Goal: Task Accomplishment & Management: Use online tool/utility

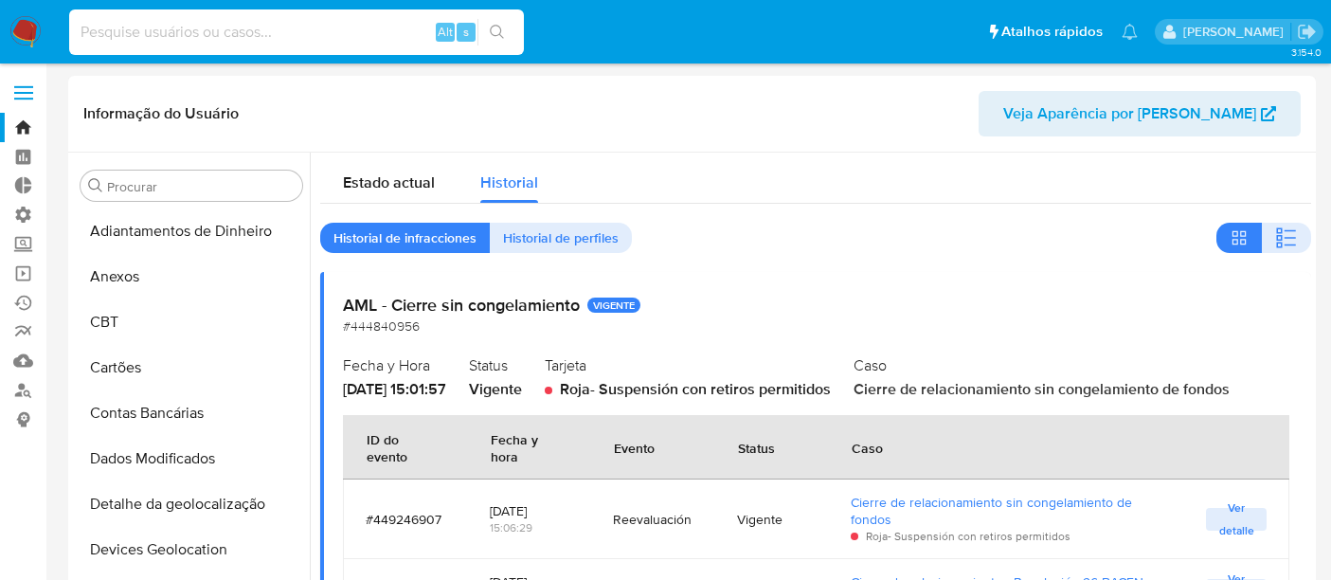
select select "10"
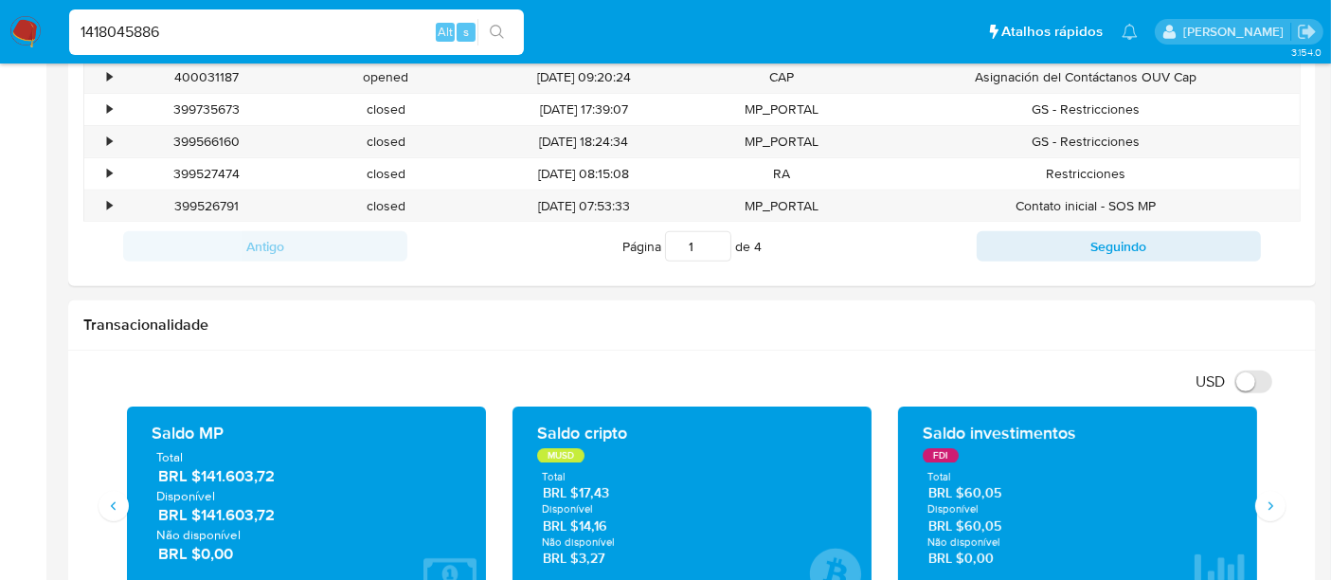
scroll to position [45, 0]
type input "1418045886"
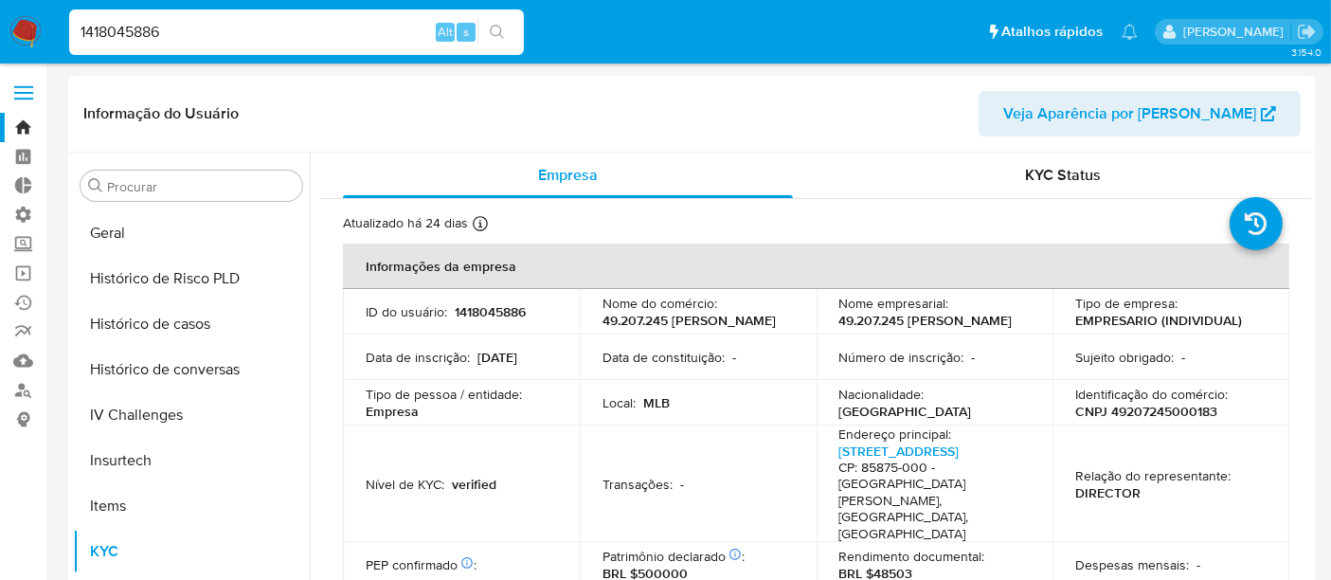
scroll to position [530, 0]
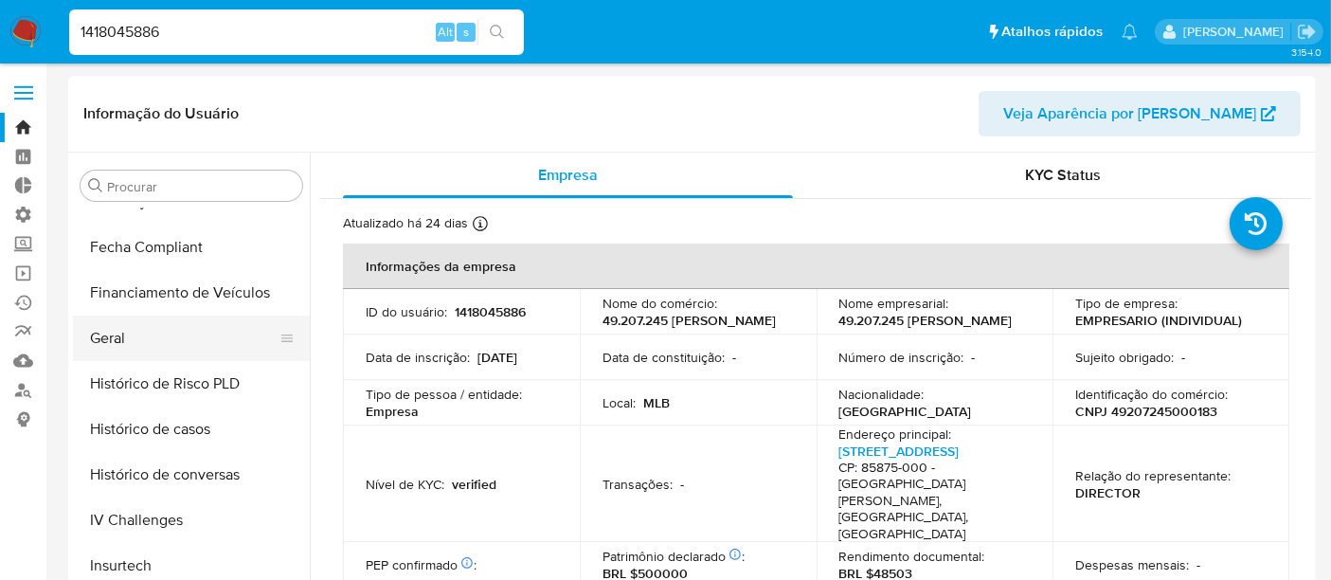
select select "10"
click at [121, 350] on button "Geral" at bounding box center [184, 337] width 222 height 45
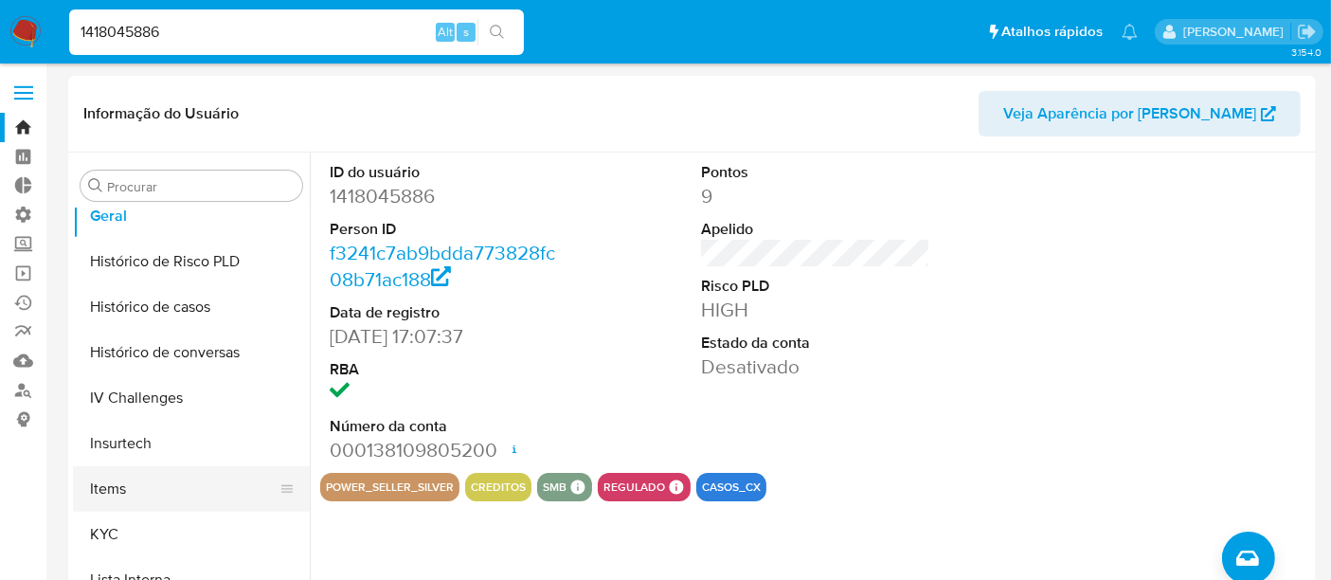
scroll to position [740, 0]
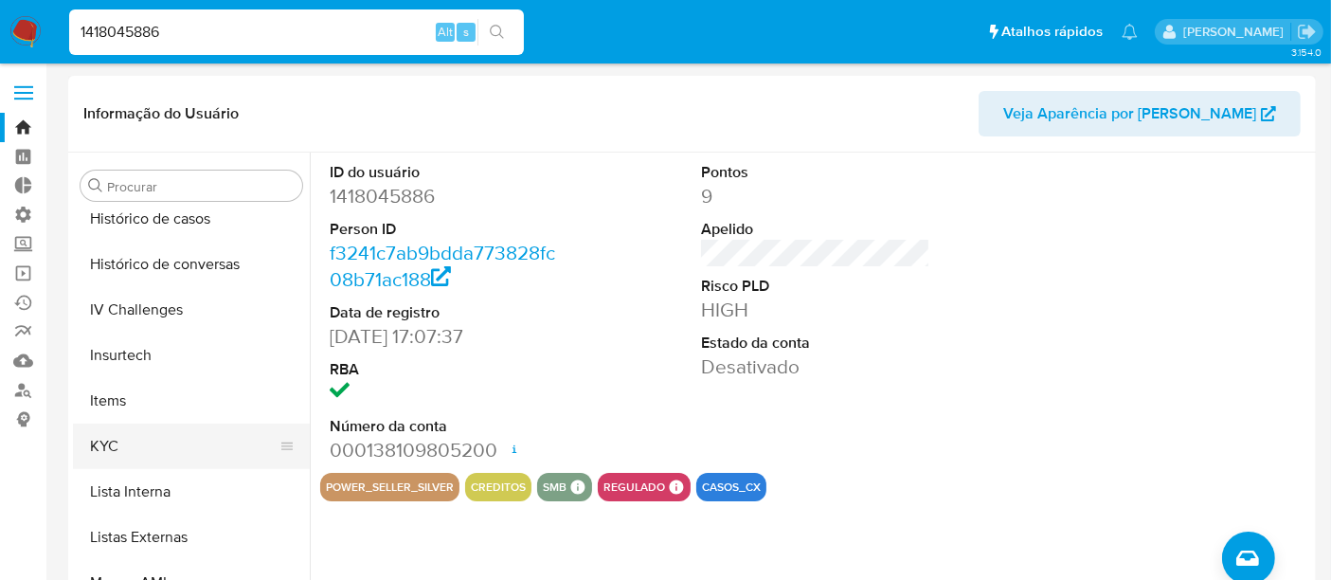
click at [135, 442] on button "KYC" at bounding box center [184, 445] width 222 height 45
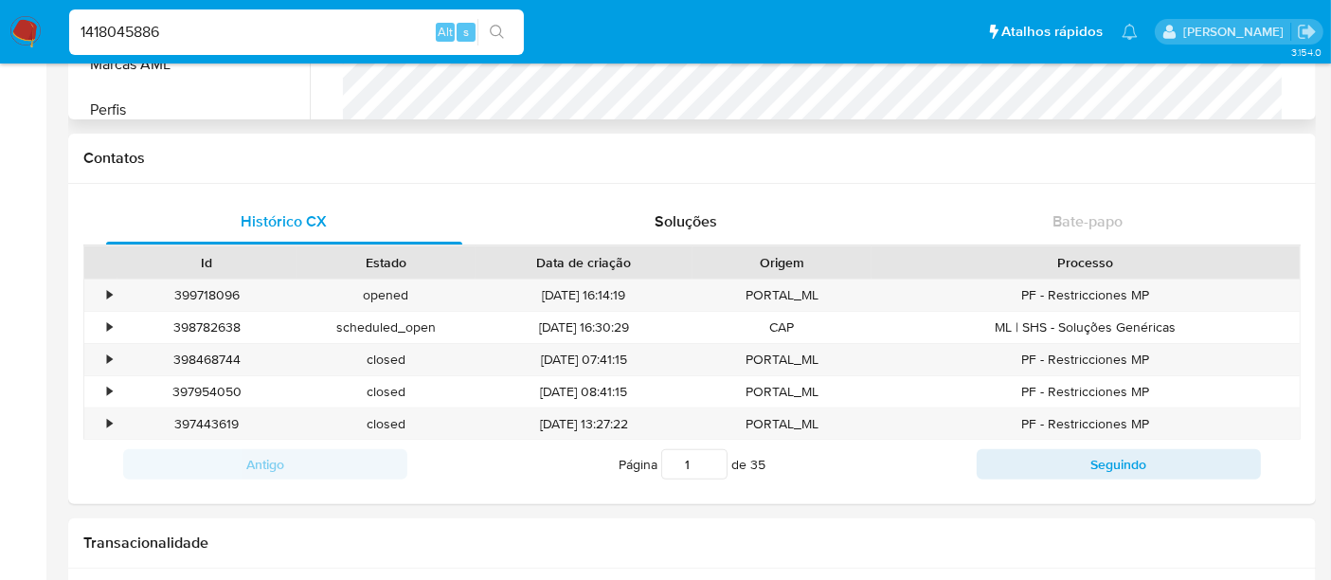
scroll to position [526, 0]
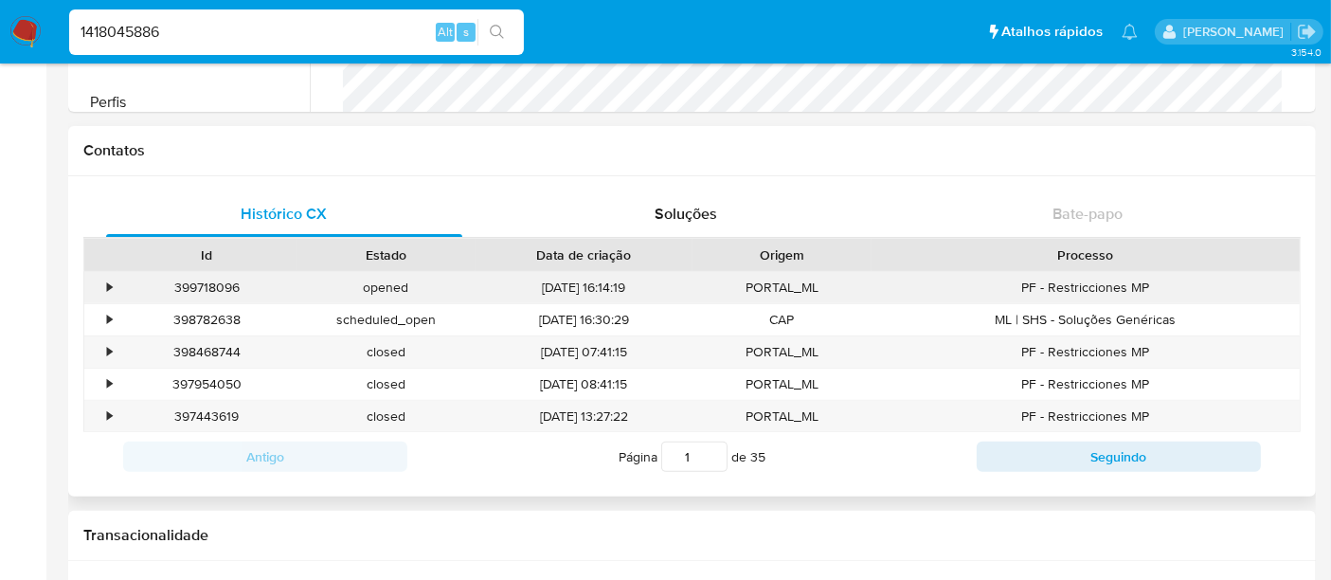
click at [103, 283] on div "•" at bounding box center [100, 287] width 33 height 31
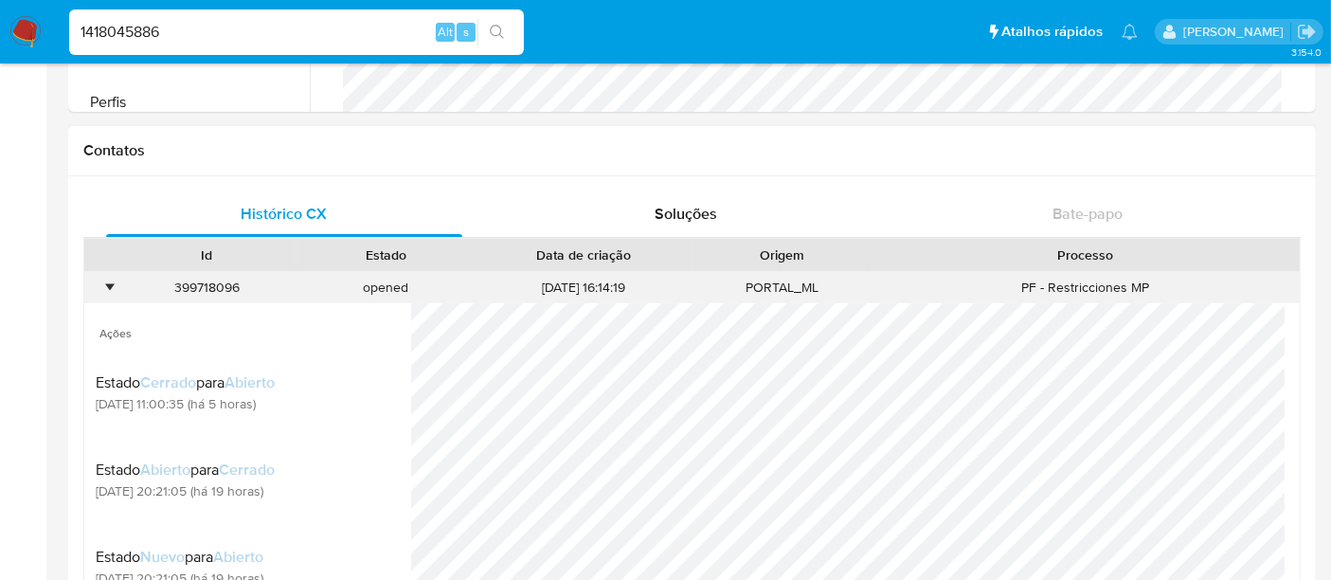
click at [103, 283] on div "•" at bounding box center [100, 287] width 33 height 31
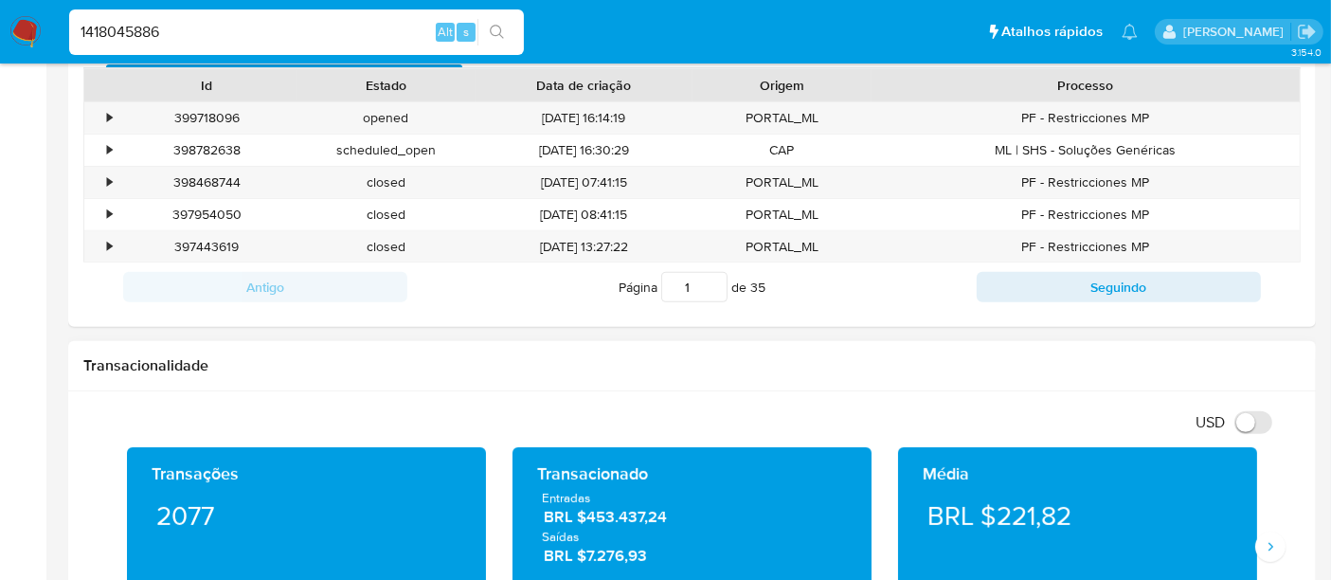
scroll to position [947, 0]
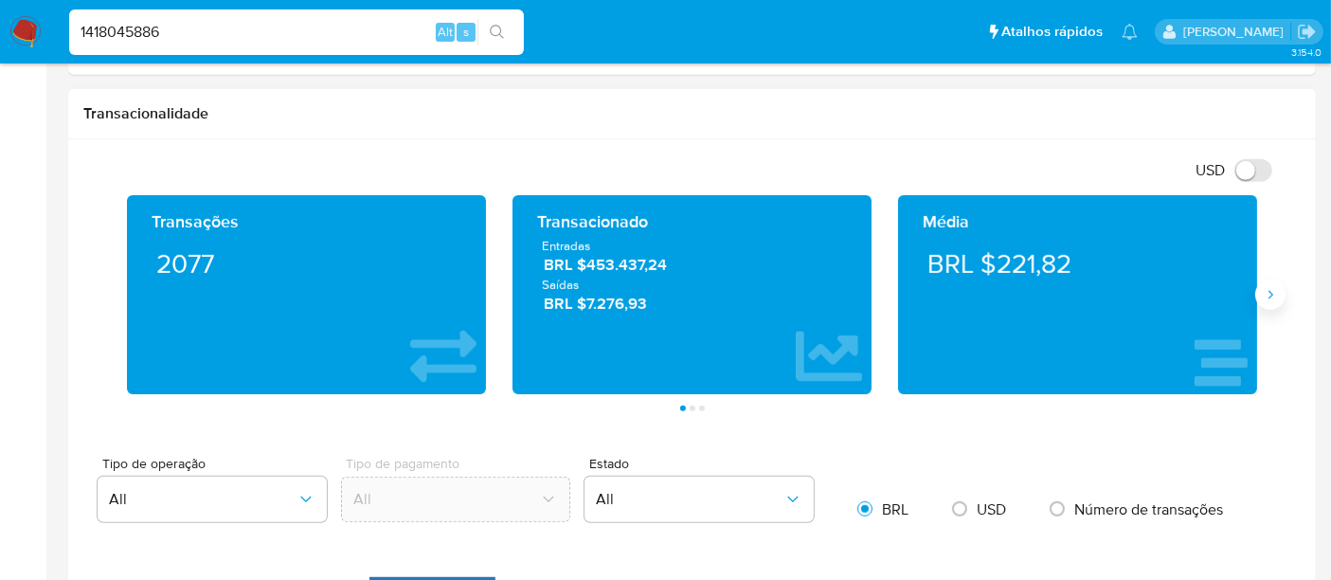
click at [1276, 294] on icon "Siguiente" at bounding box center [1270, 294] width 15 height 15
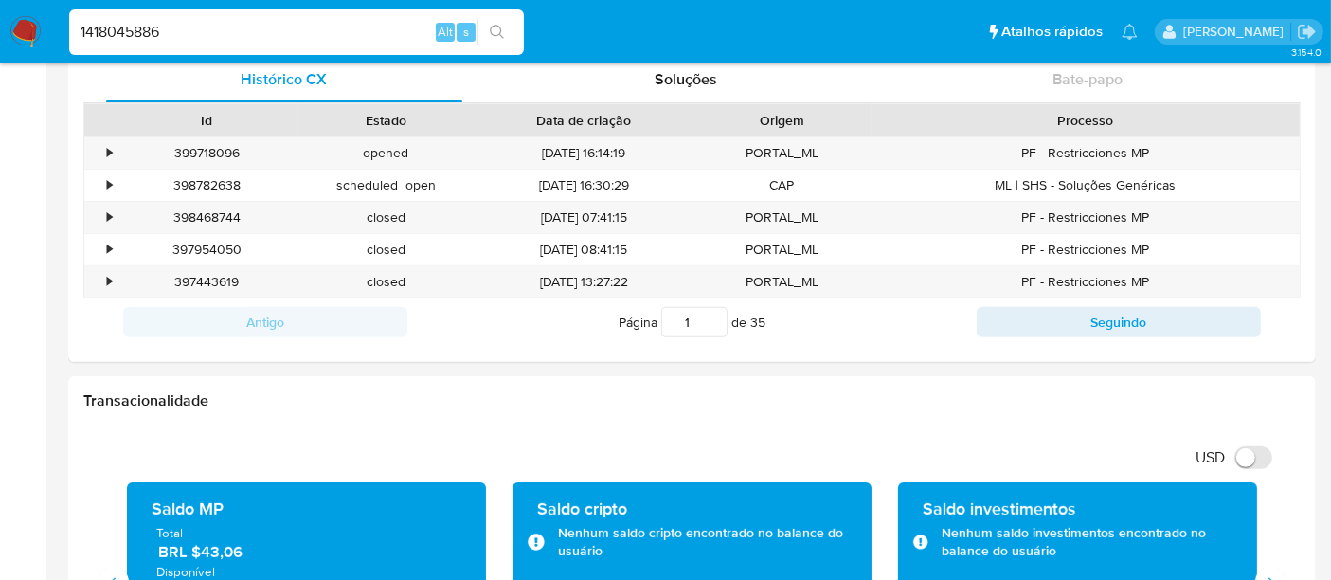
scroll to position [631, 0]
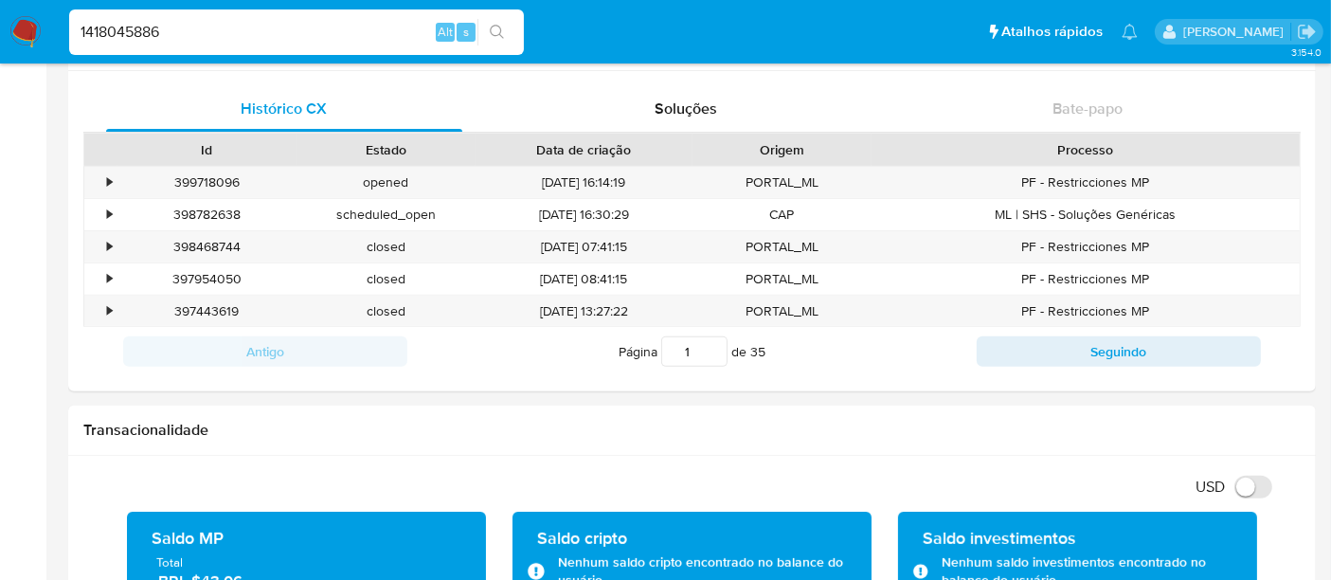
drag, startPoint x: 195, startPoint y: 27, endPoint x: 0, endPoint y: 36, distance: 195.4
click at [0, 36] on nav "Pausado Ver notificaciones 1418045886 Alt s Atalhos rápidos Presiona las siguie…" at bounding box center [665, 31] width 1331 height 63
paste input "8445208"
type input "18445208"
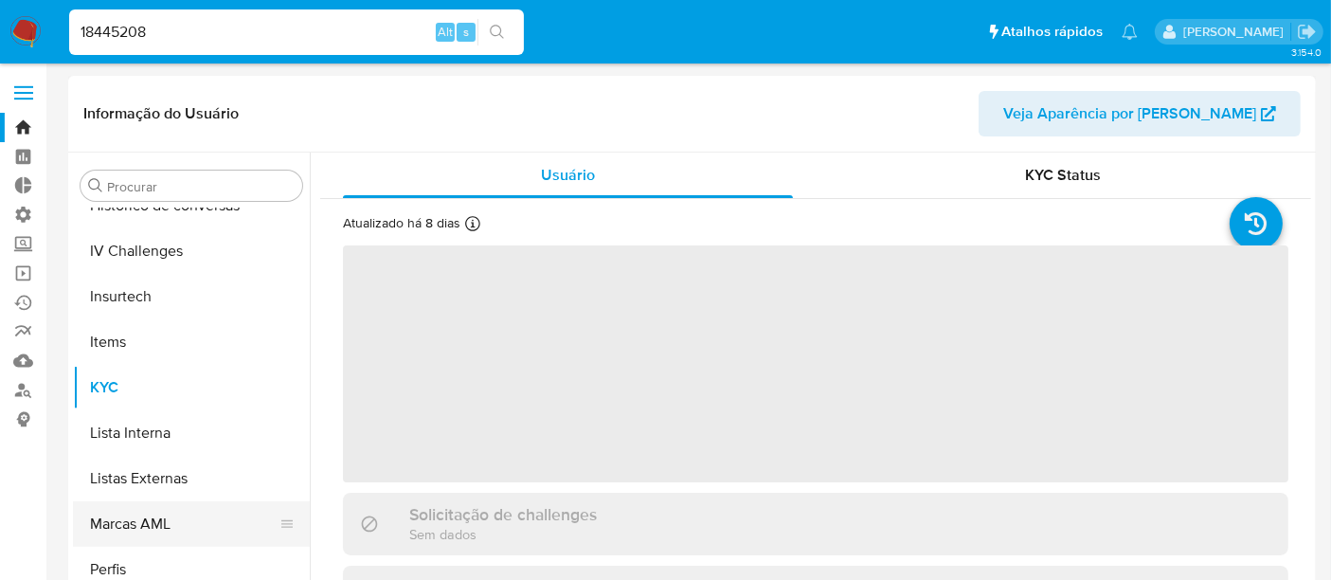
scroll to position [845, 0]
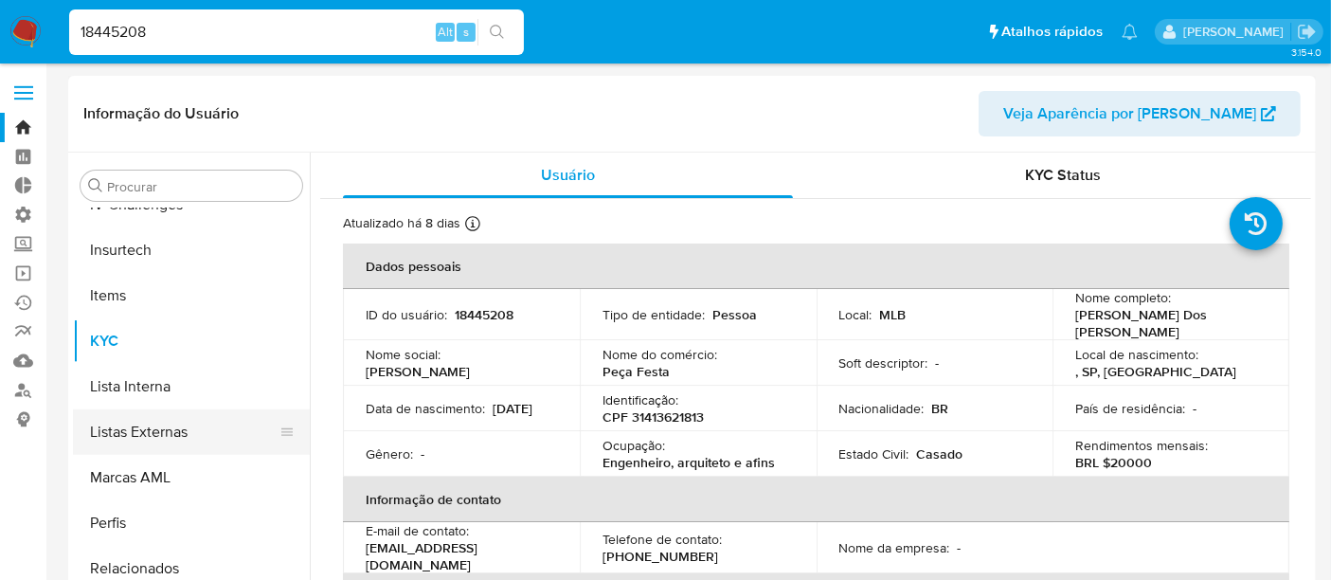
select select "10"
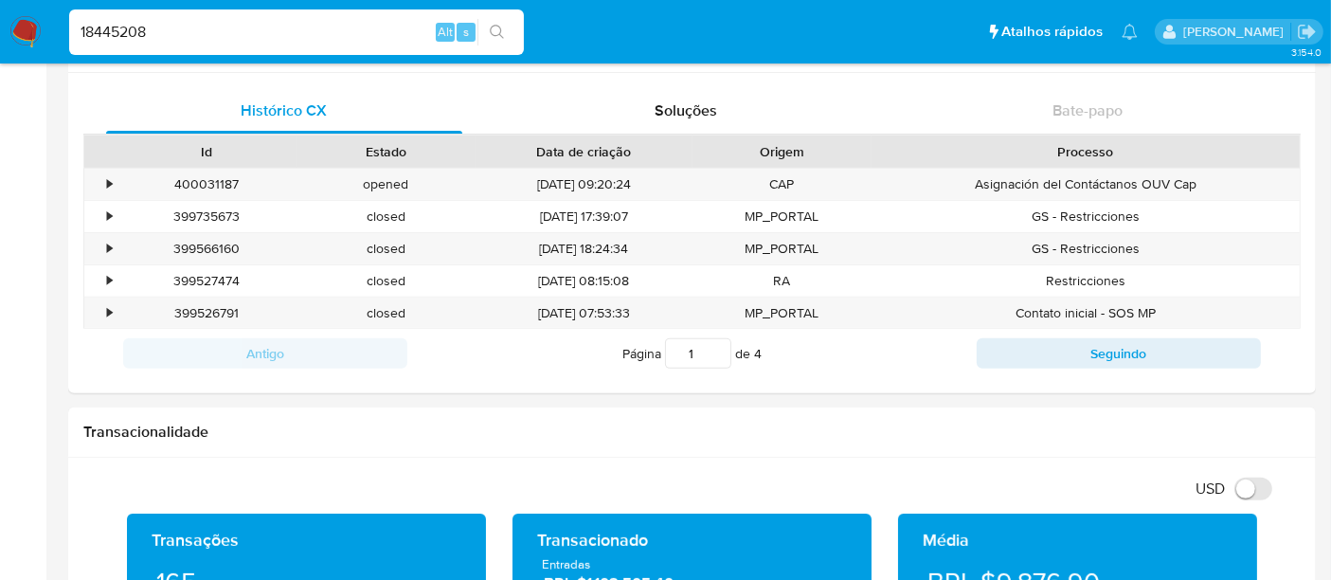
scroll to position [841, 0]
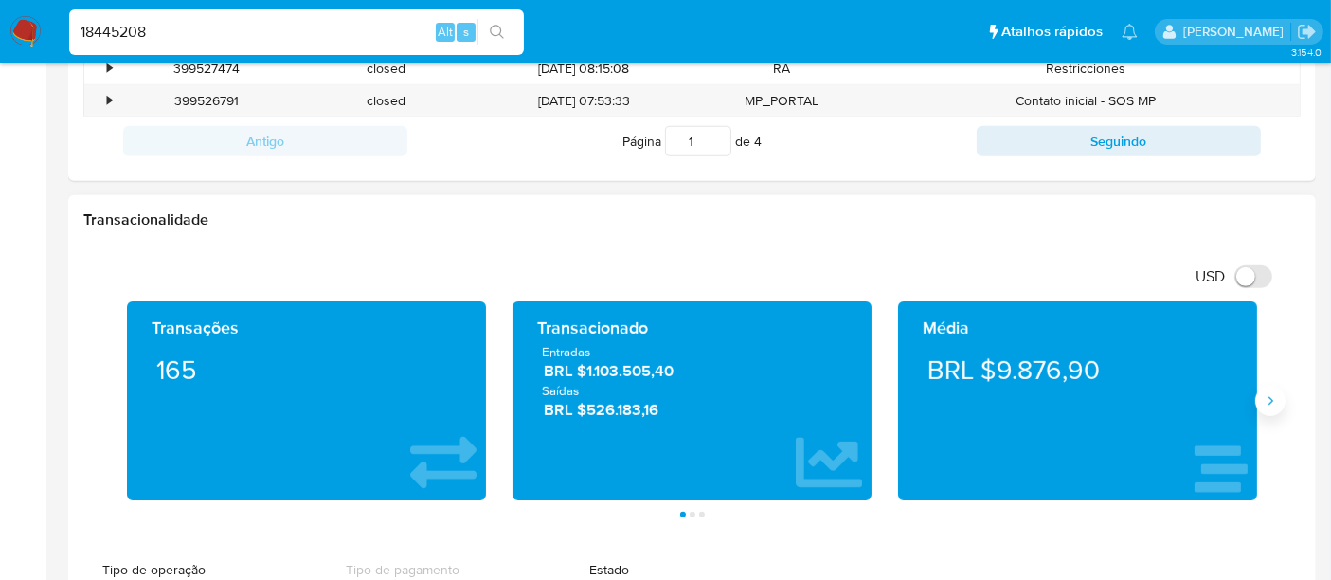
click at [1274, 396] on icon "Siguiente" at bounding box center [1270, 400] width 15 height 15
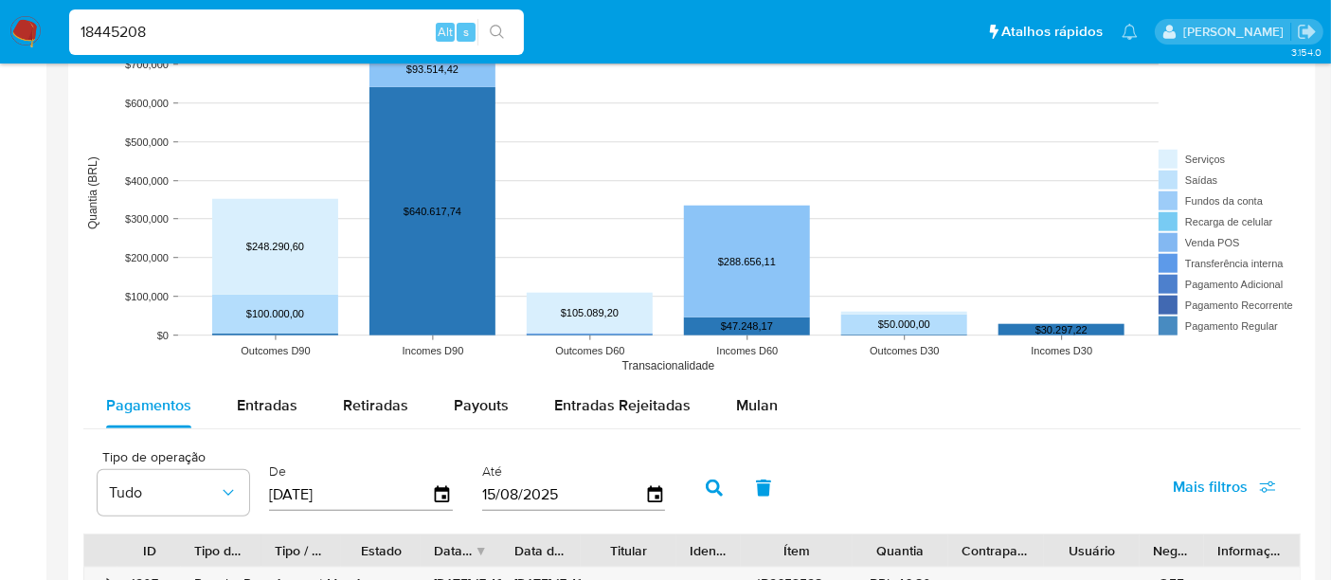
scroll to position [1684, 0]
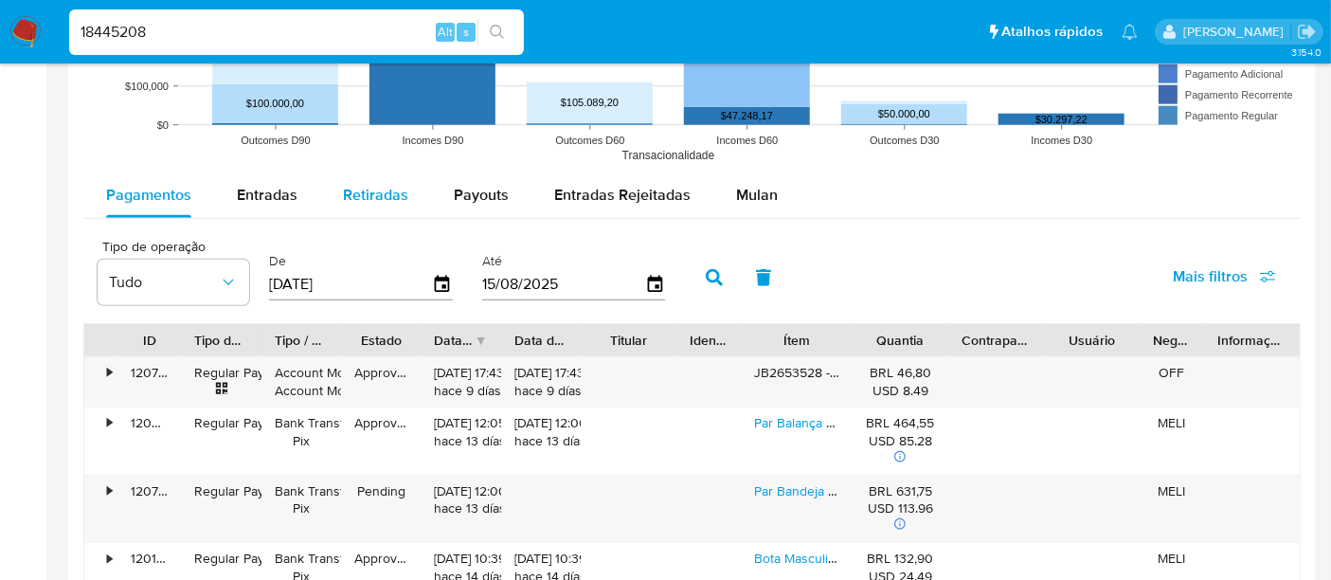
click at [375, 184] on span "Retiradas" at bounding box center [375, 195] width 65 height 22
select select "10"
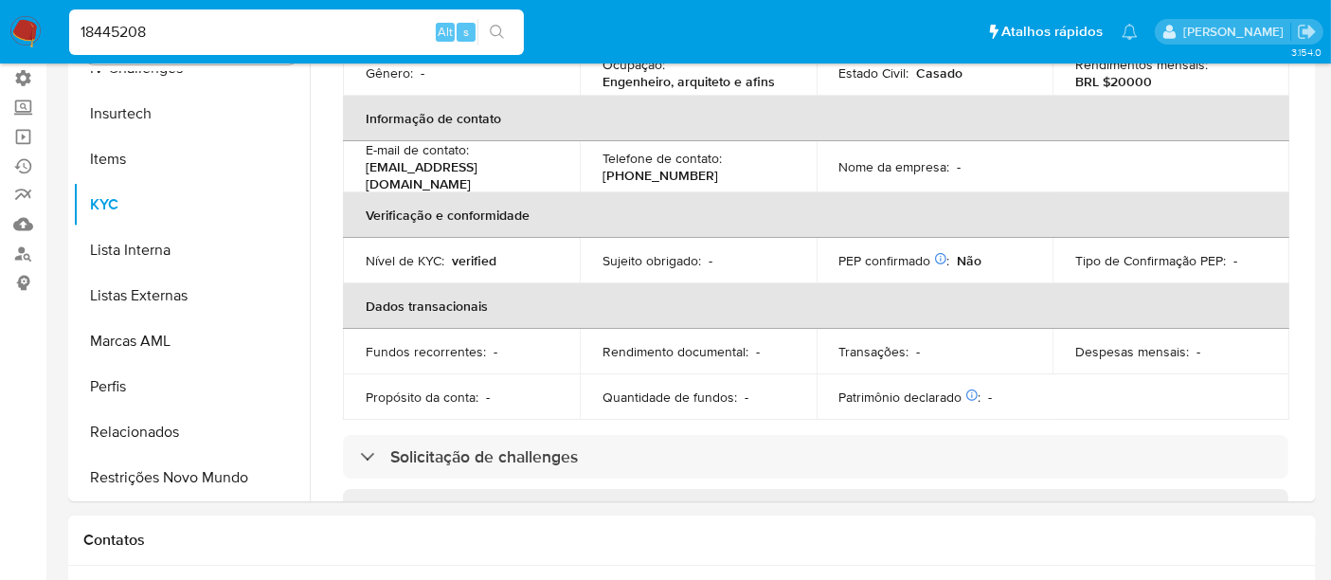
scroll to position [234, 0]
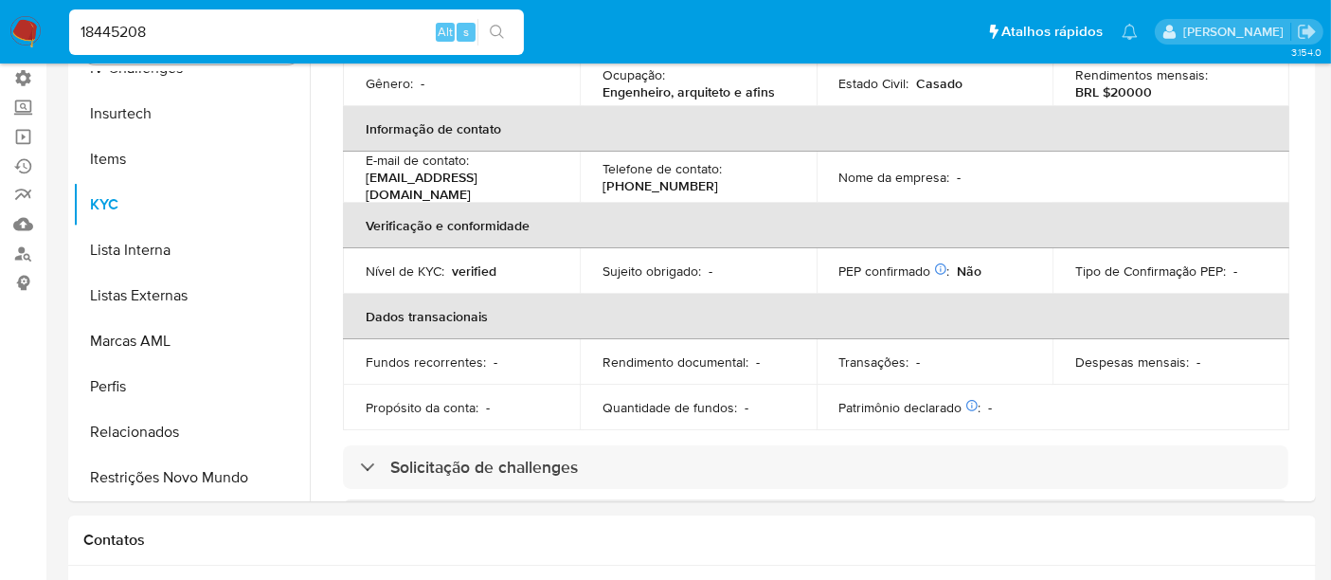
drag, startPoint x: 126, startPoint y: 33, endPoint x: 0, endPoint y: 33, distance: 126.0
click at [0, 33] on nav "Pausado Ver notificaciones 18445208 Alt s Atalhos rápidos Presiona las siguient…" at bounding box center [665, 31] width 1331 height 63
paste input "ywTyiIFqSaXlCzEZj1lFRIeG"
type input "ywTyiIFqSaXlCzEZj1lFRIeG"
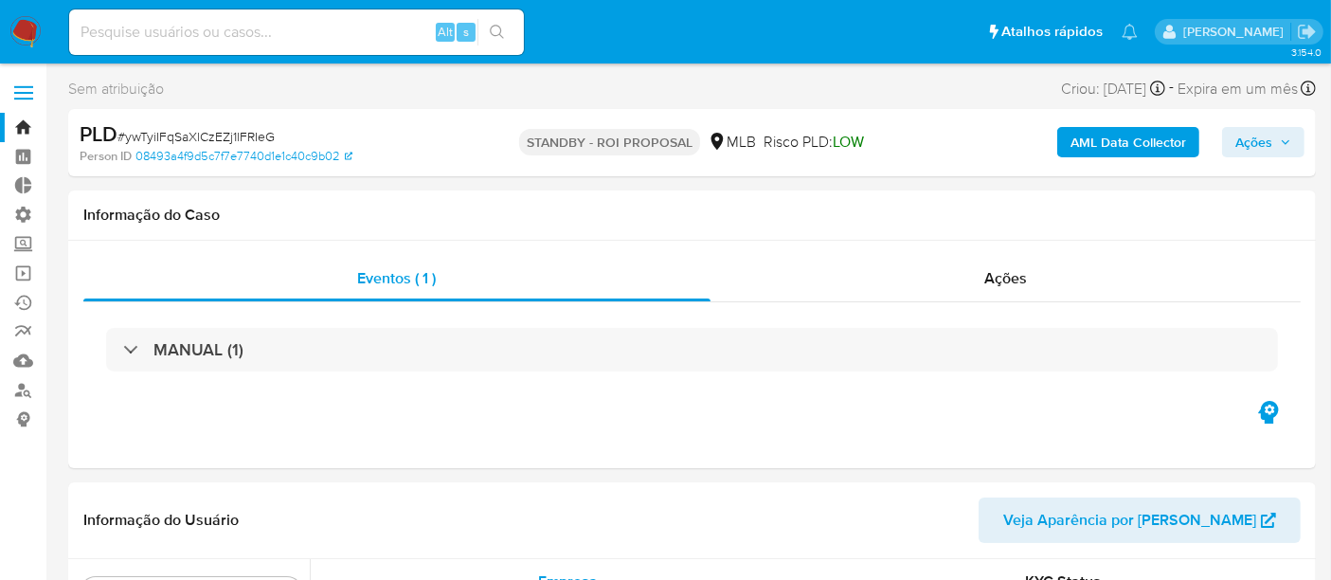
scroll to position [845, 0]
select select "10"
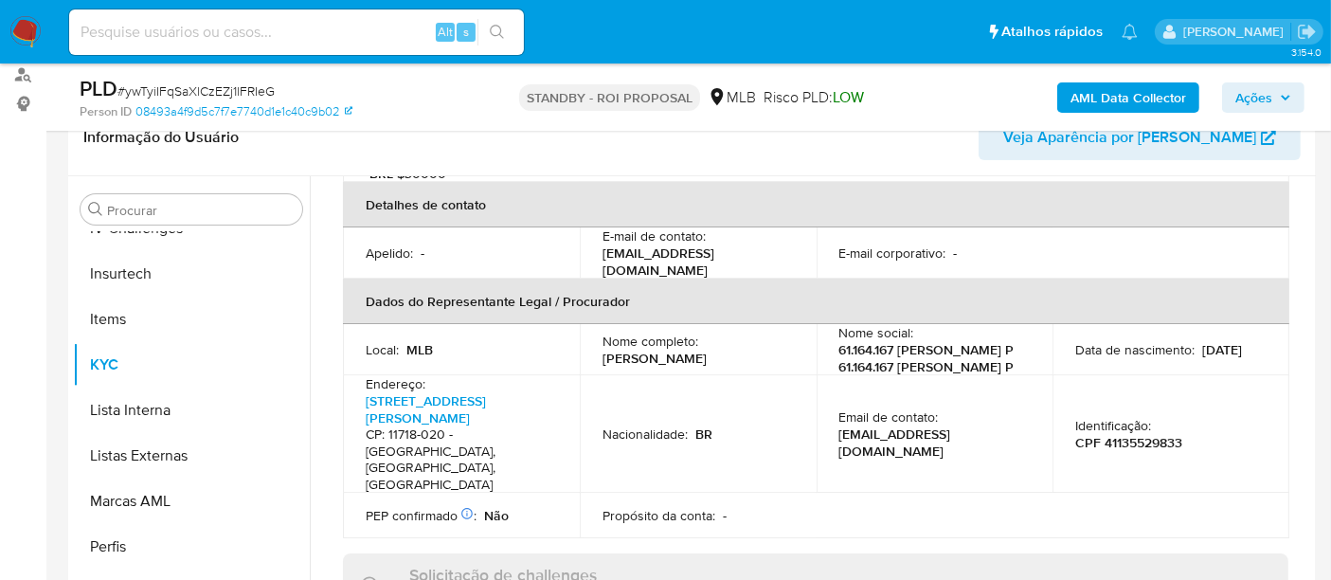
scroll to position [526, 0]
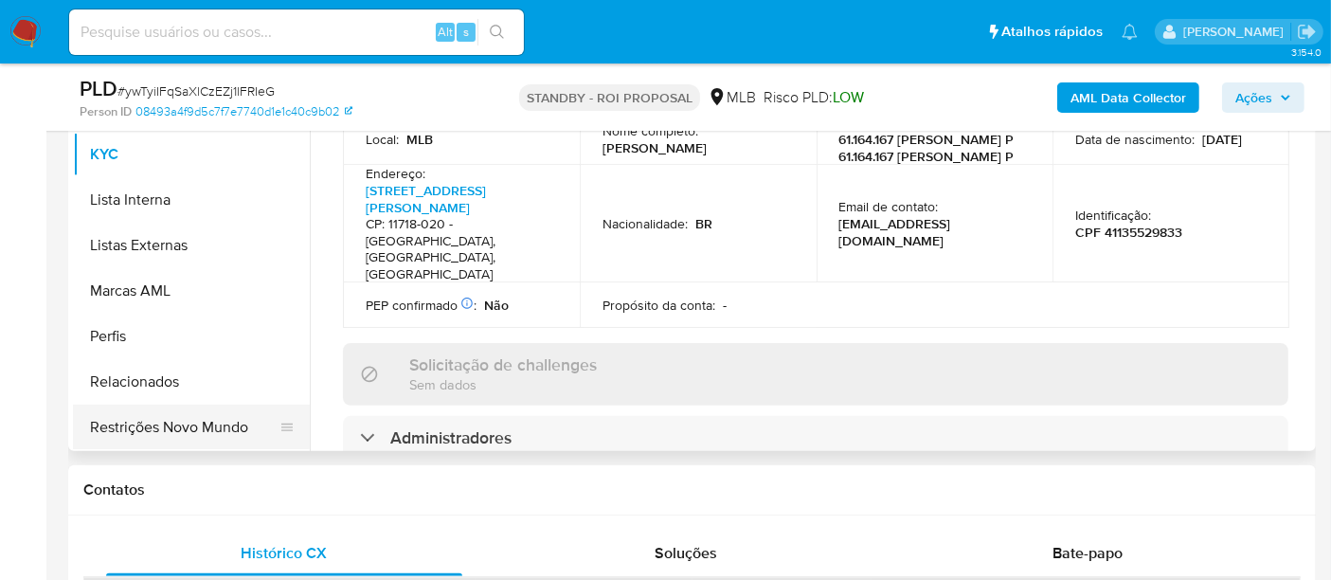
click at [162, 424] on button "Restrições Novo Mundo" at bounding box center [184, 427] width 222 height 45
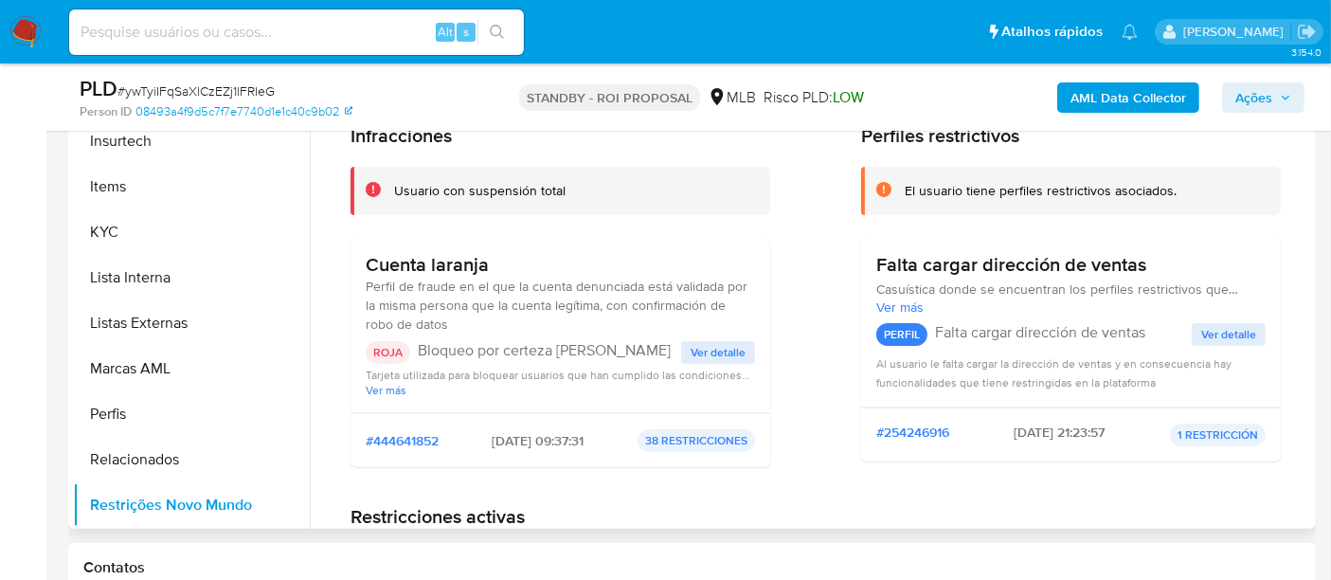
scroll to position [421, 0]
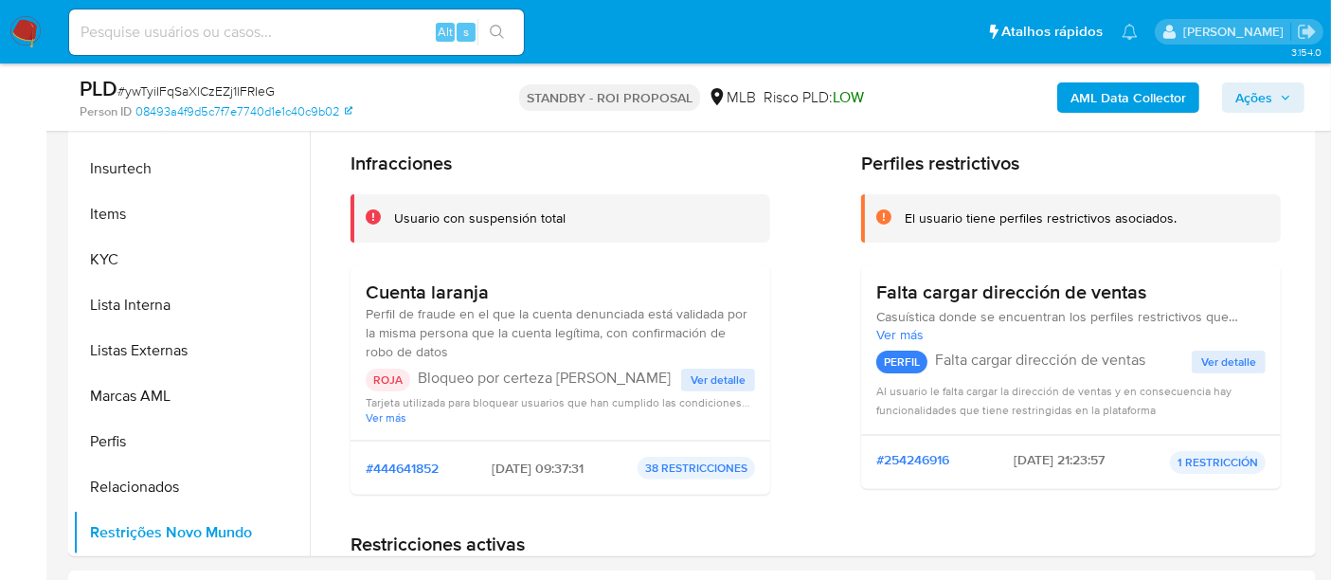
click at [172, 16] on div "Alt s" at bounding box center [296, 31] width 455 height 45
click at [168, 35] on input at bounding box center [296, 32] width 455 height 25
paste input "GE22Vr7sqlLwLCAXiNWZeMhM"
type input "GE22Vr7sqlLwLCAXiNWZeMhM"
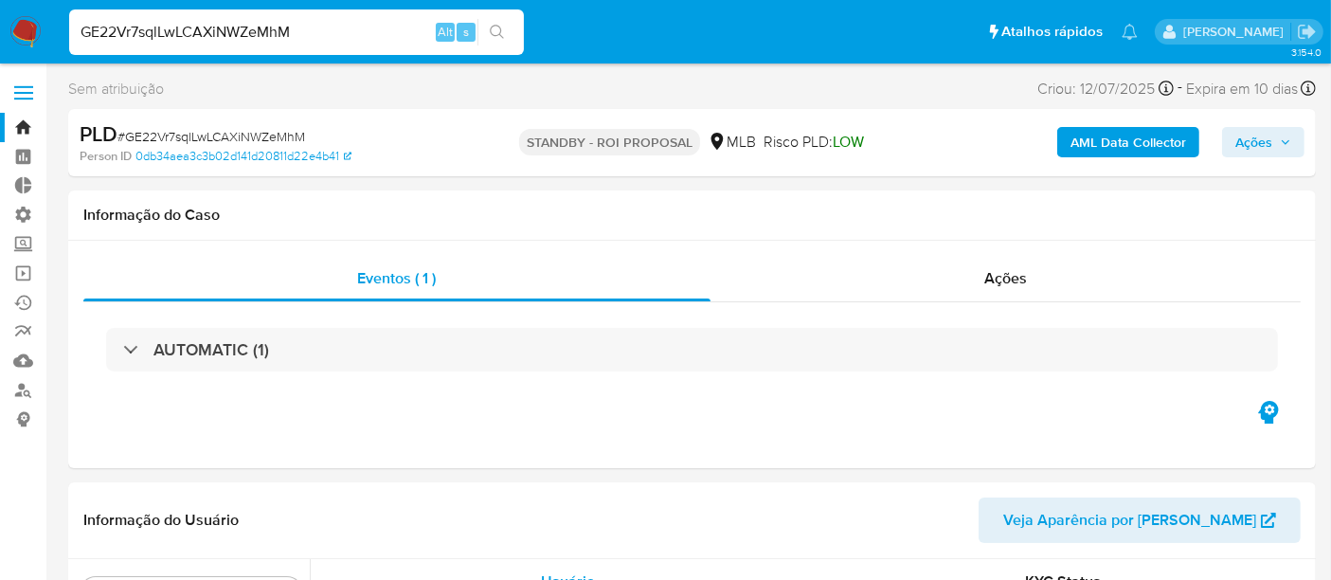
scroll to position [845, 0]
select select "10"
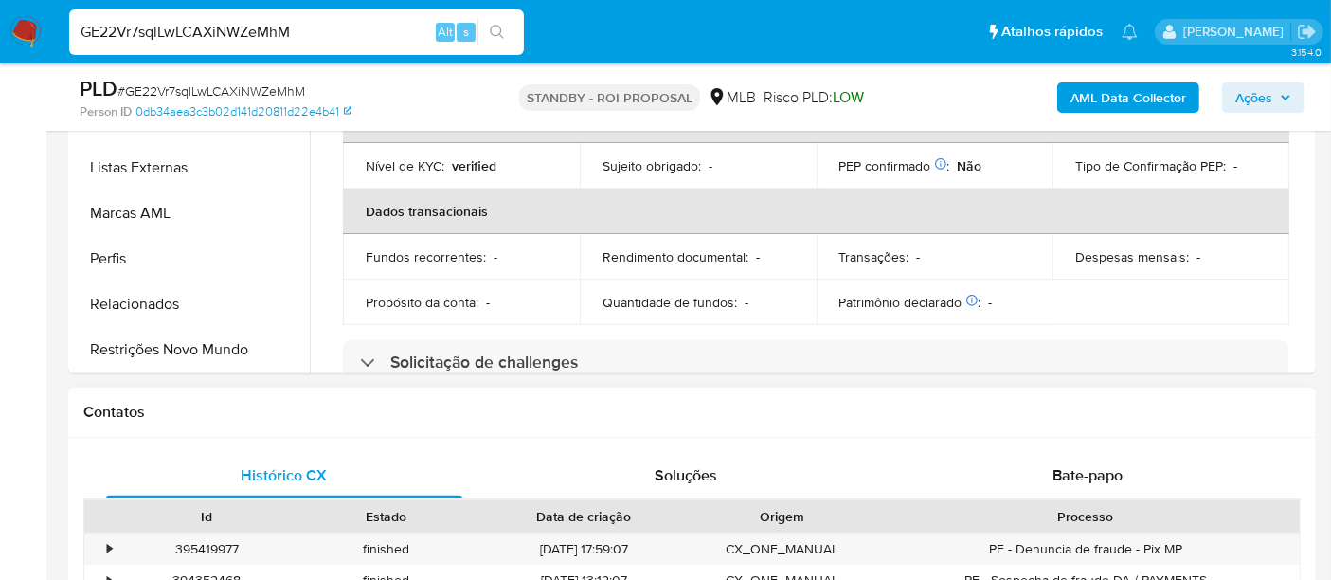
scroll to position [631, 0]
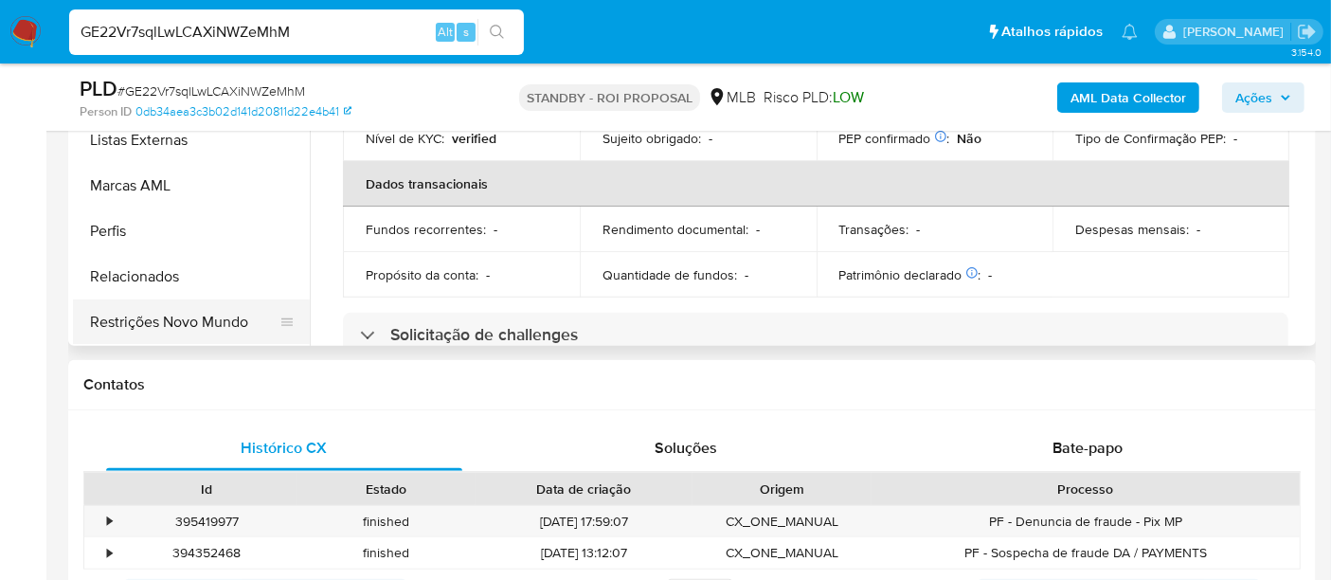
click at [143, 325] on button "Restrições Novo Mundo" at bounding box center [184, 321] width 222 height 45
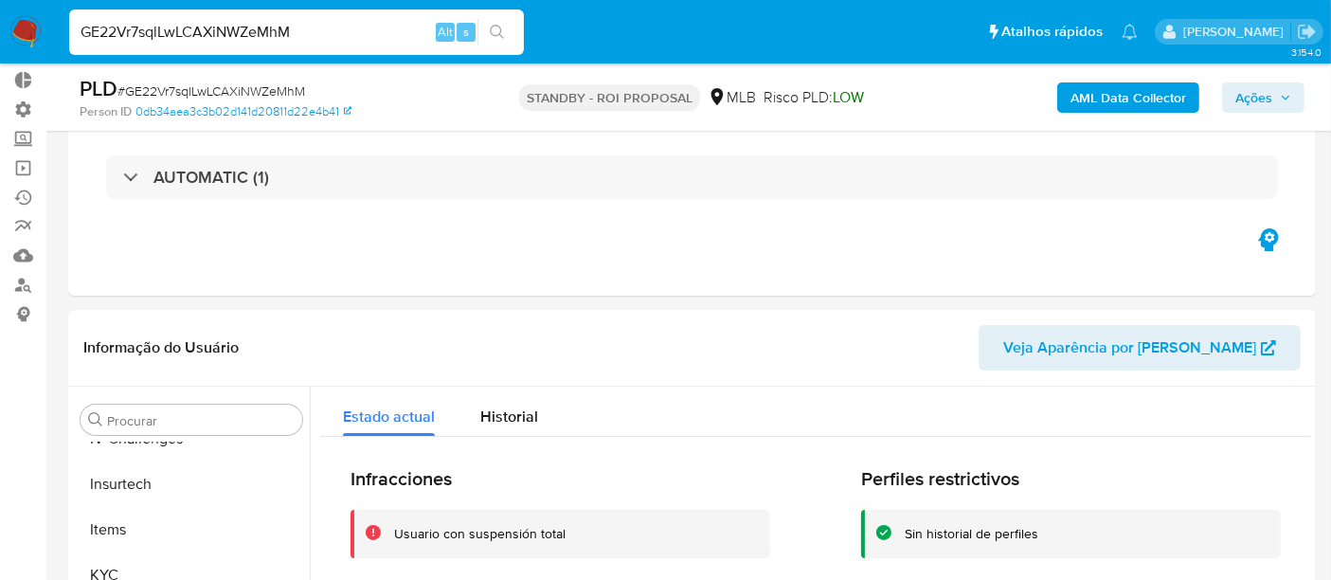
scroll to position [105, 0]
drag, startPoint x: 56, startPoint y: 32, endPoint x: 9, endPoint y: 32, distance: 46.4
click at [9, 32] on nav "Pausado Ver notificaciones GE22Vr7sqlLwLCAXiNWZeMhM Alt s Atalhos rápidos Presi…" at bounding box center [665, 31] width 1331 height 63
paste input "18445208"
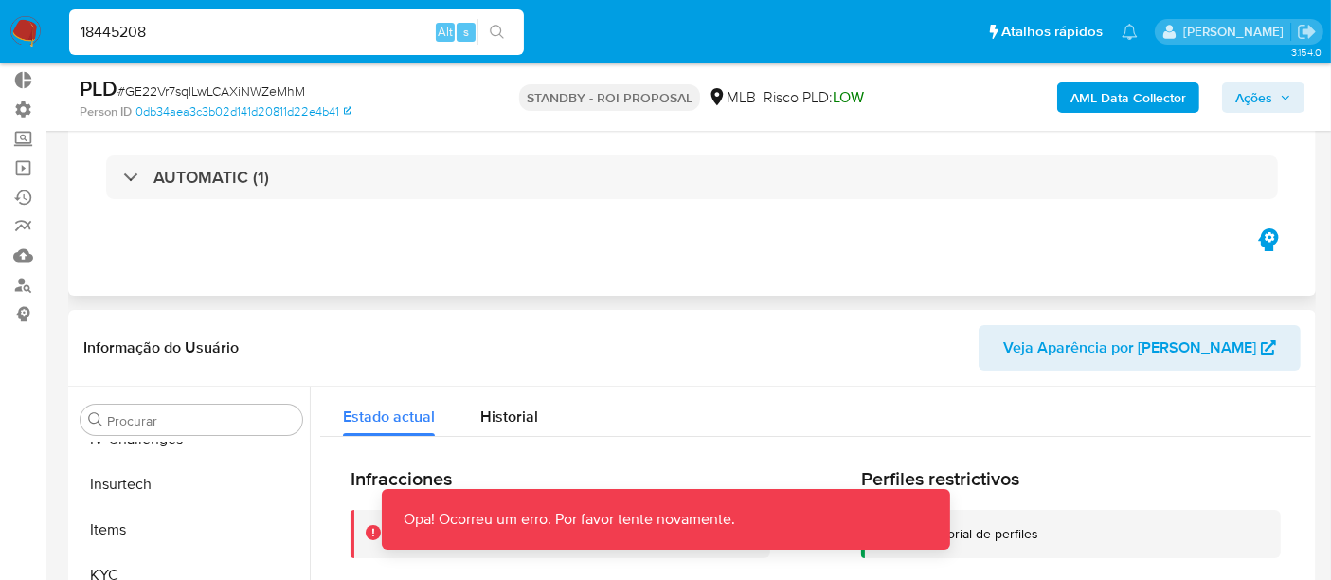
click at [649, 257] on div "Eventos ( 1 ) Ações AUTOMATIC (1)" at bounding box center [692, 181] width 1248 height 227
click at [214, 44] on div "18445208 Alt s" at bounding box center [296, 31] width 455 height 45
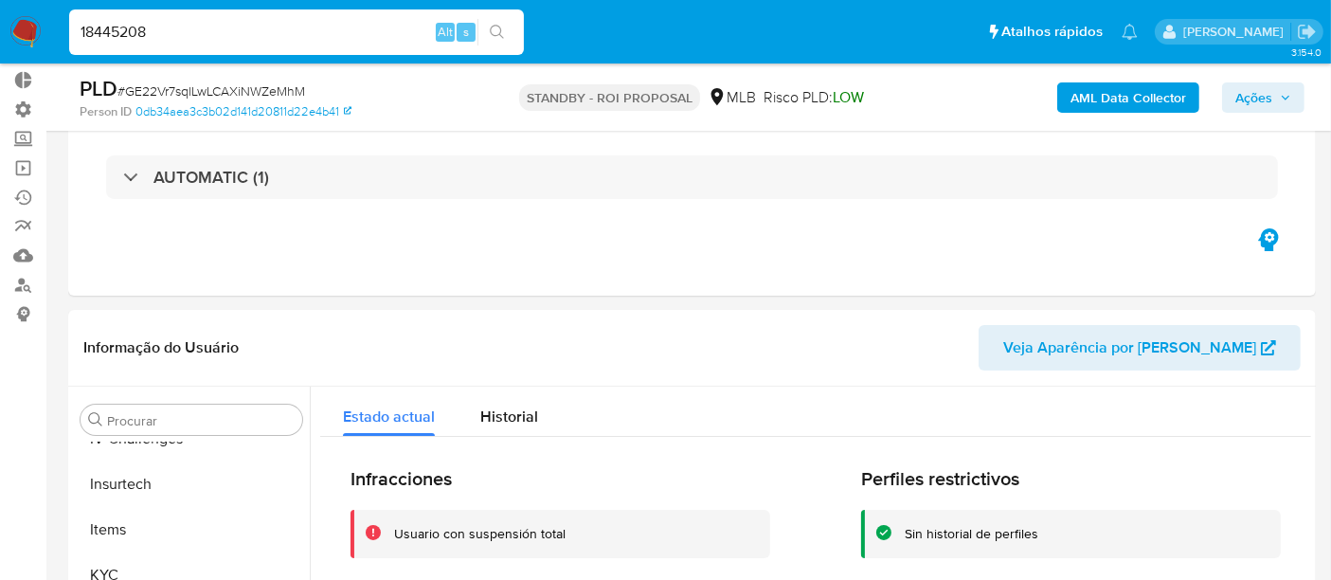
click at [214, 37] on input "18445208" at bounding box center [296, 32] width 455 height 25
type input "18445208"
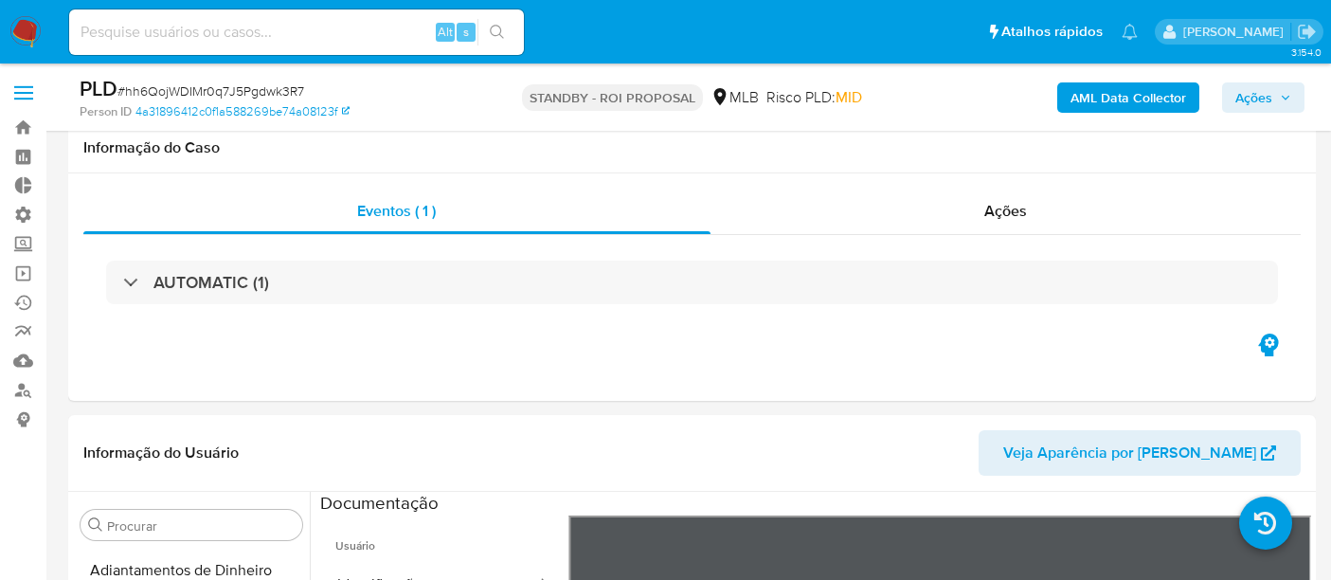
select select "10"
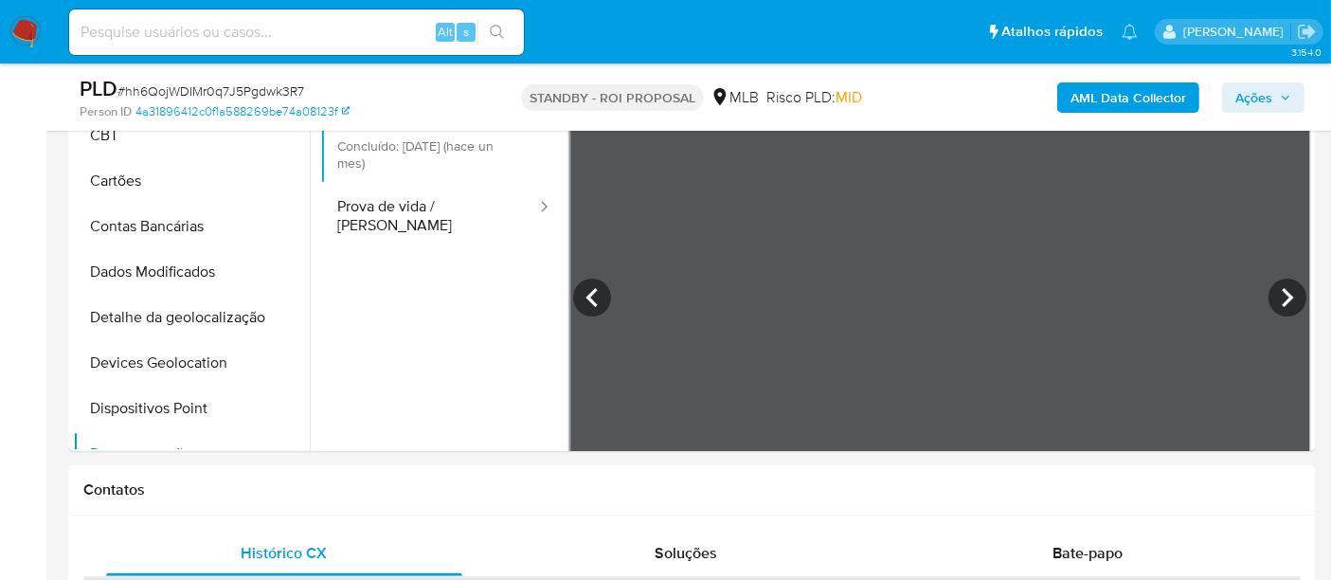
scroll to position [421, 0]
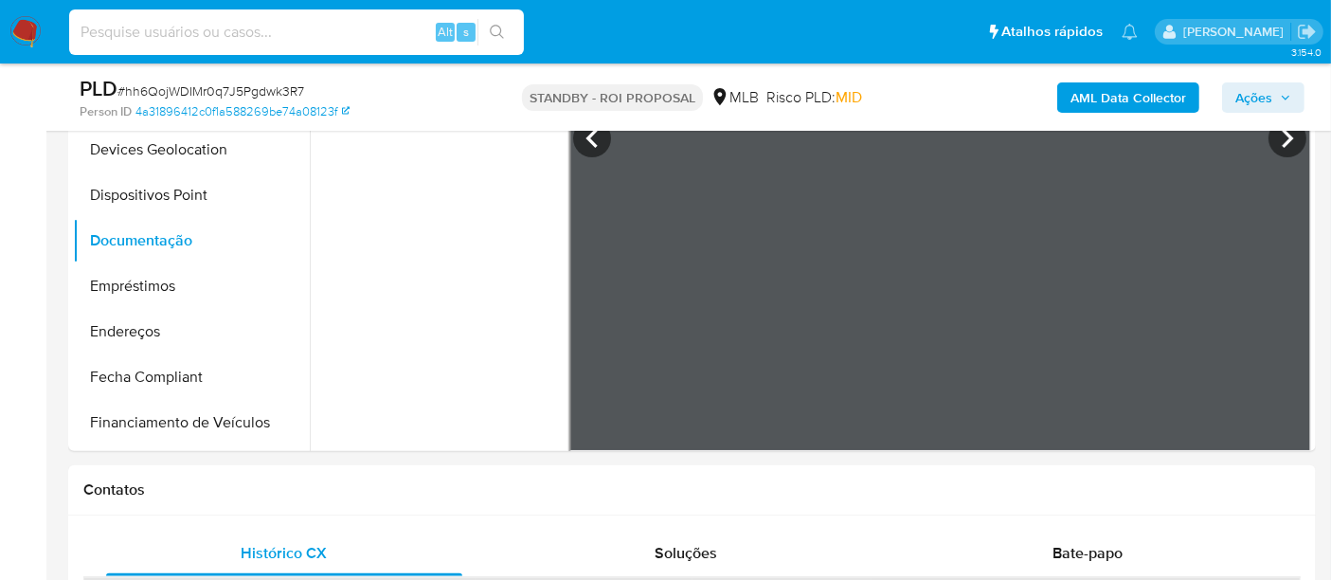
click at [138, 42] on input at bounding box center [296, 32] width 455 height 25
paste input "IP37aV0BCHaskmOJuqOdj9x7"
type input "IP37aV0BCHaskmOJuqOdj9x7"
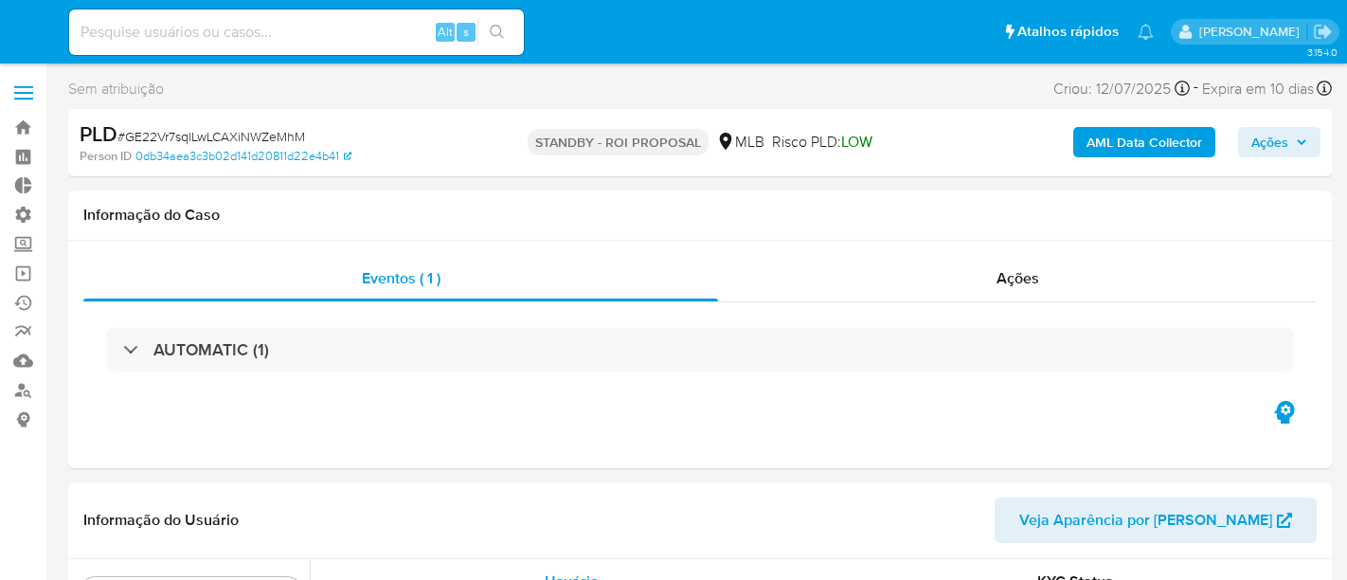
select select "10"
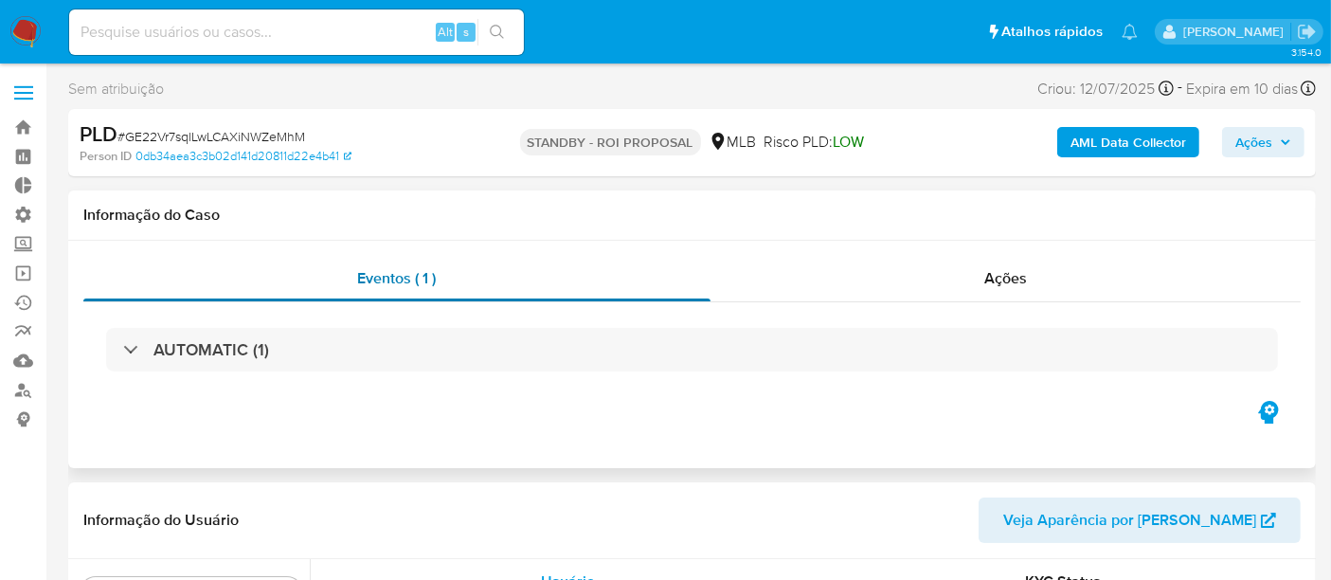
scroll to position [845, 0]
click at [147, 30] on input at bounding box center [296, 32] width 455 height 25
paste input "18445208"
type input "18445208"
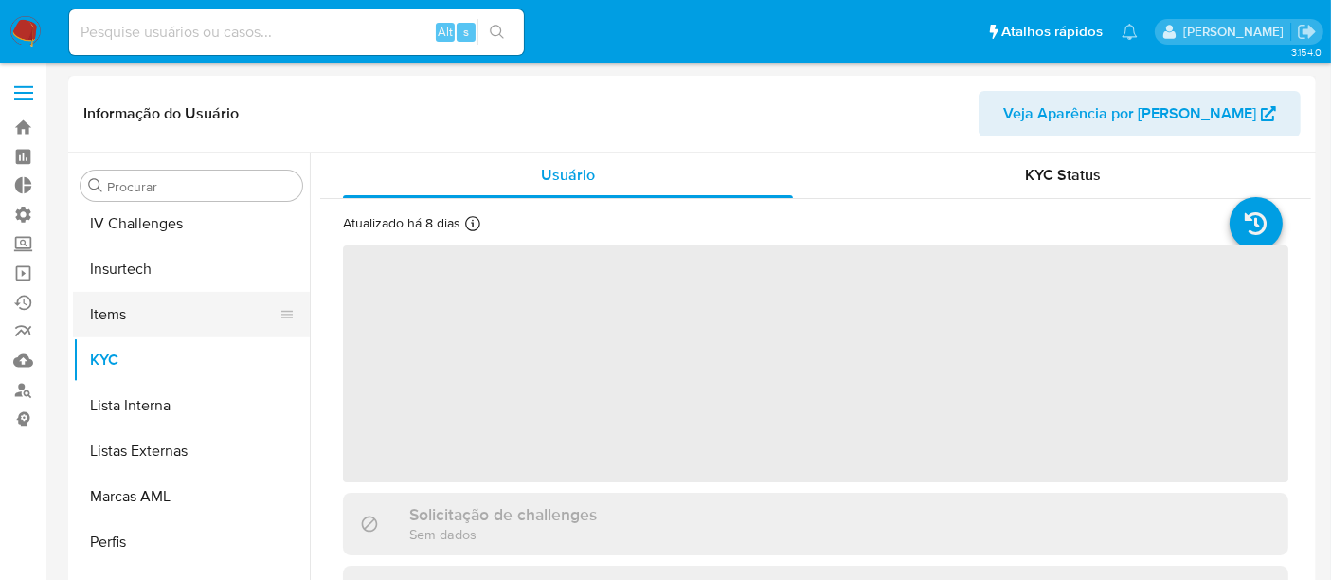
scroll to position [845, 0]
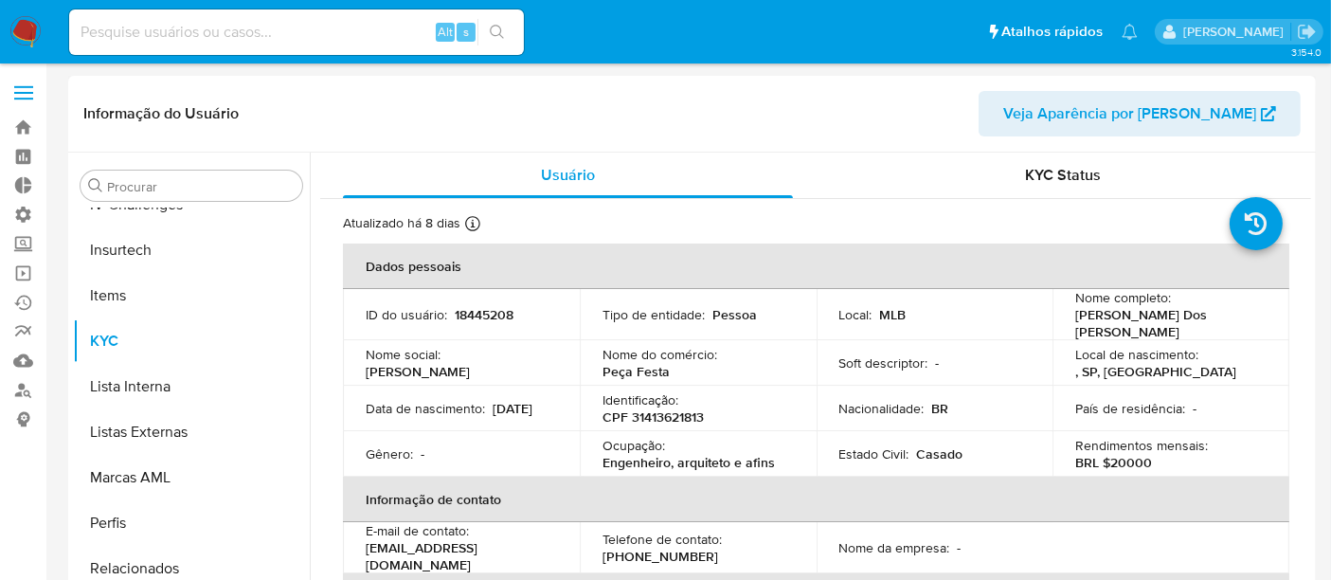
select select "10"
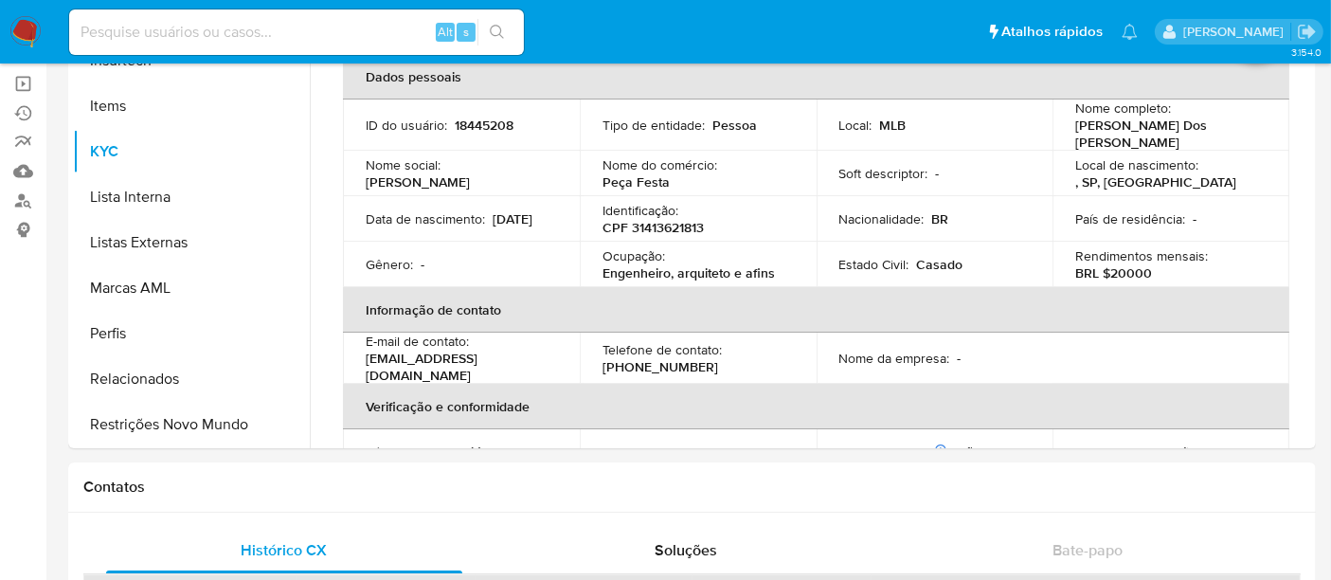
scroll to position [210, 0]
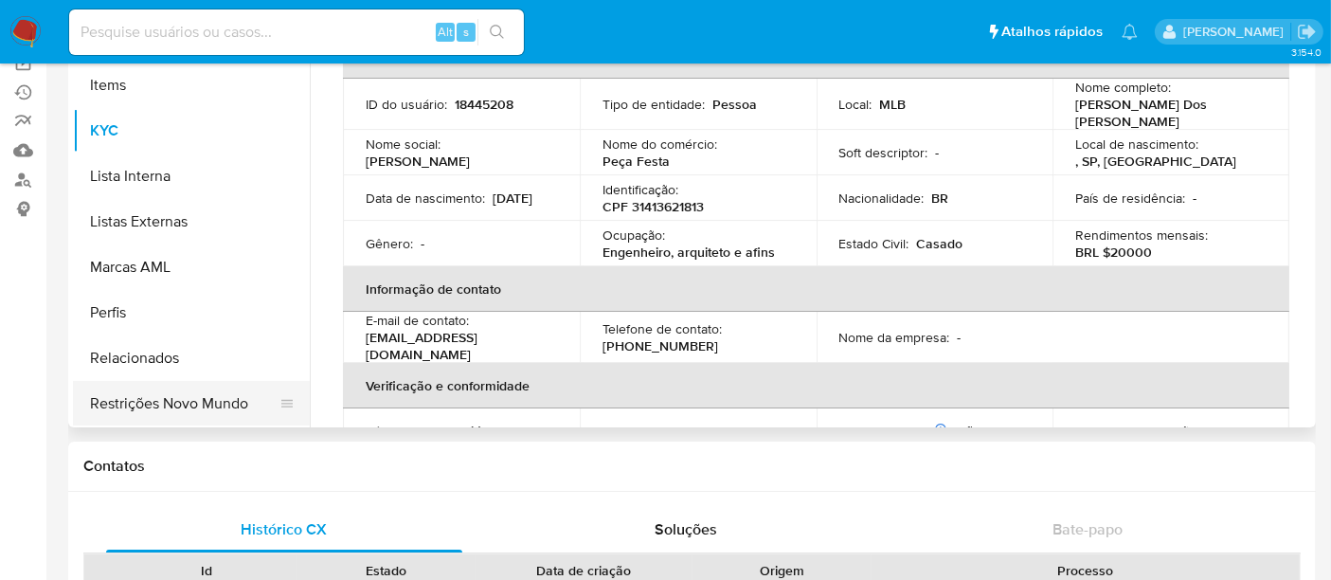
click at [163, 403] on button "Restrições Novo Mundo" at bounding box center [184, 403] width 222 height 45
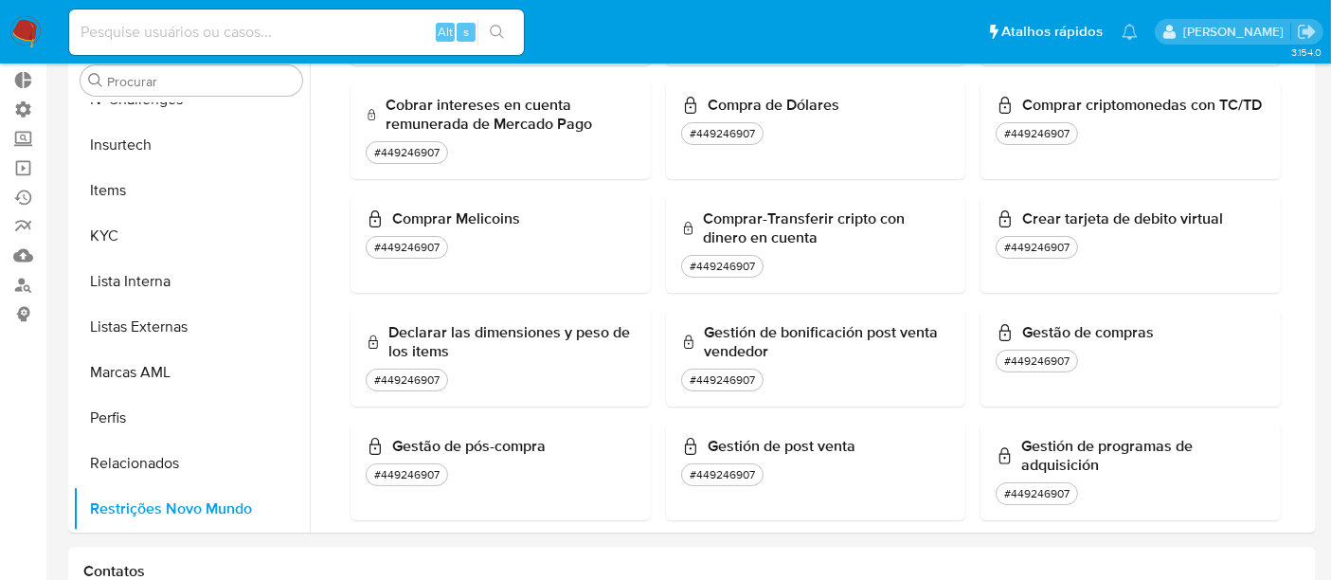
scroll to position [677, 0]
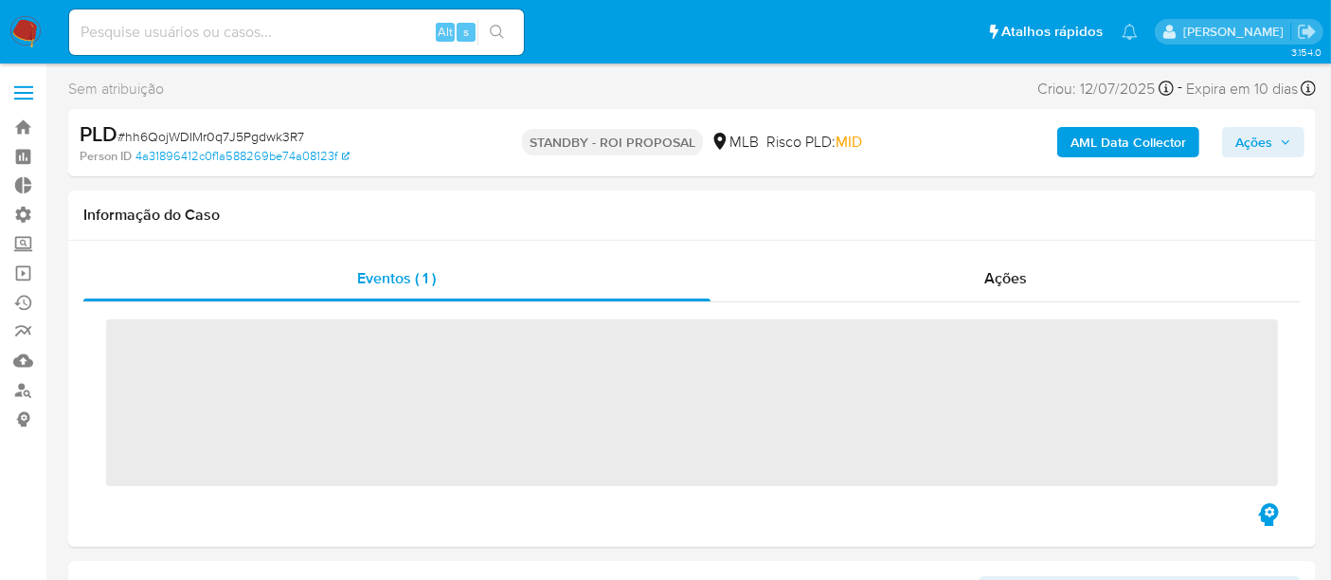
scroll to position [845, 0]
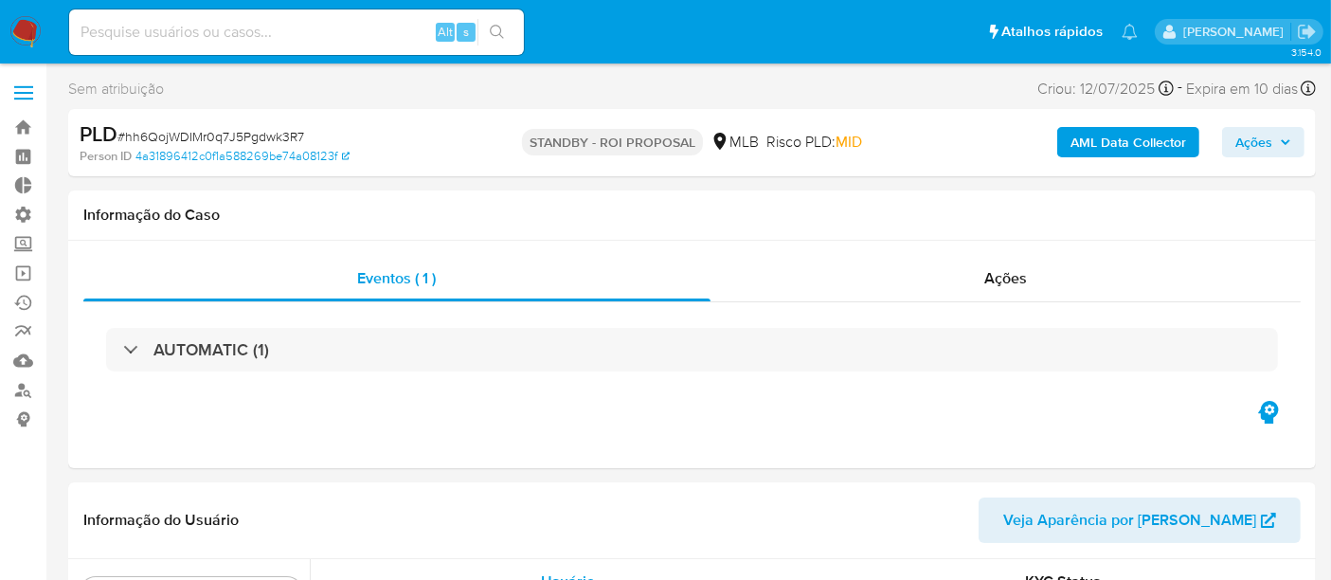
select select "10"
click at [153, 26] on input at bounding box center [296, 32] width 455 height 25
paste input "IP37aV0BCHaskmOJuqOdj9x7"
type input "IP37aV0BCHaskmOJuqOdj9x7"
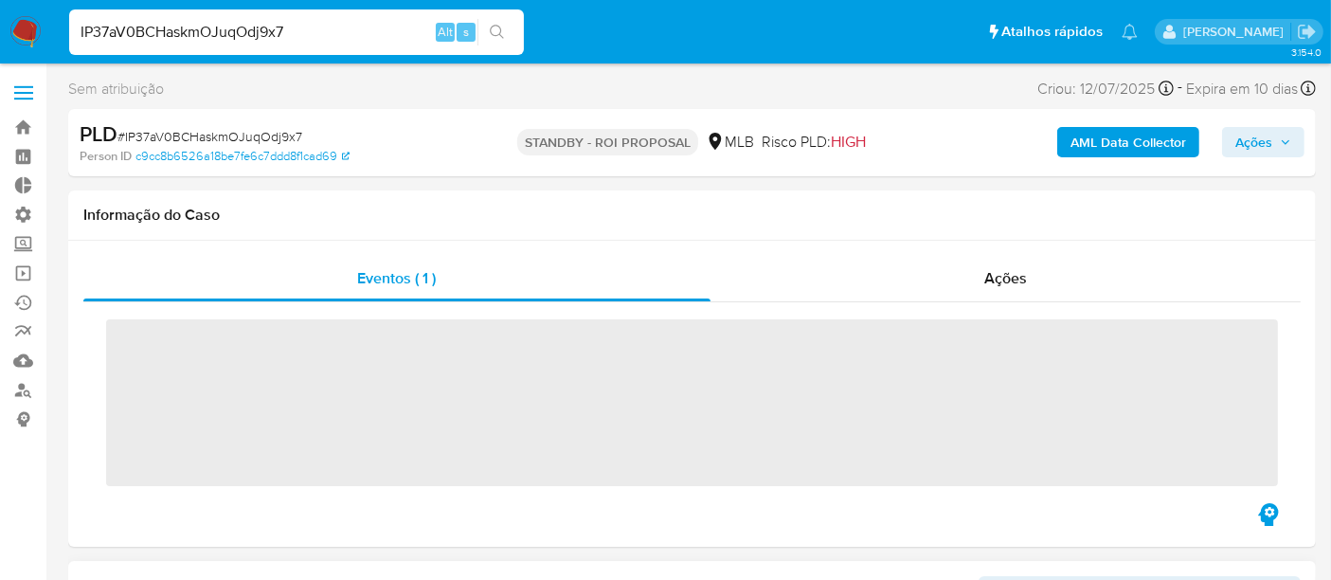
scroll to position [845, 0]
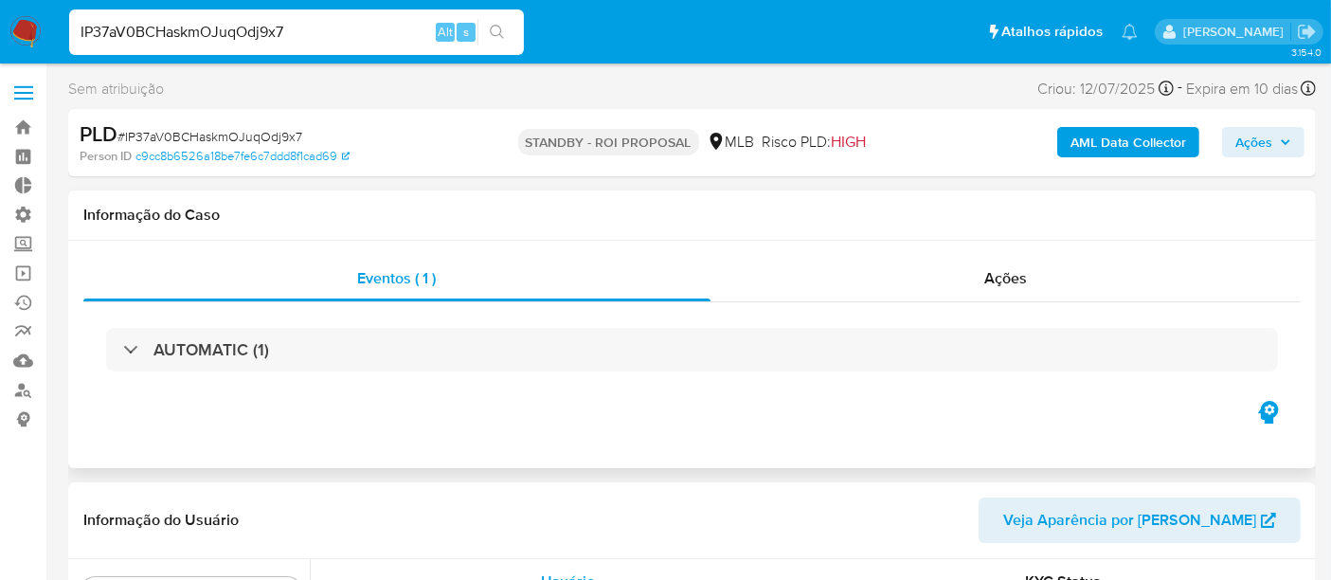
select select "10"
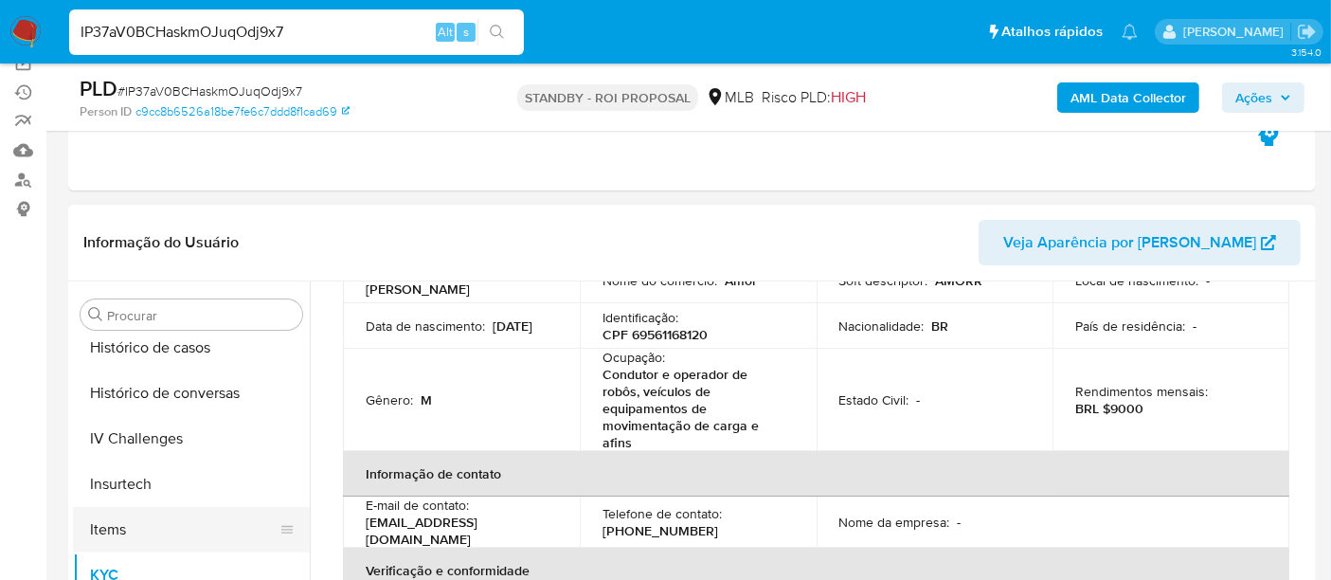
scroll to position [635, 0]
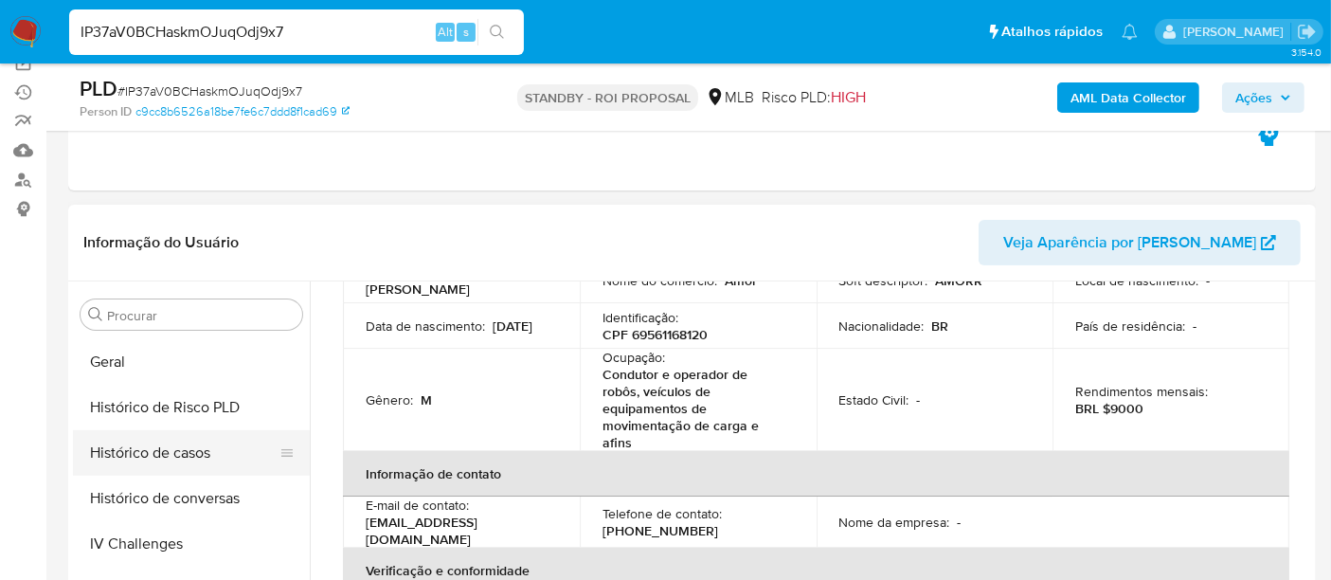
click at [176, 440] on button "Histórico de casos" at bounding box center [184, 452] width 222 height 45
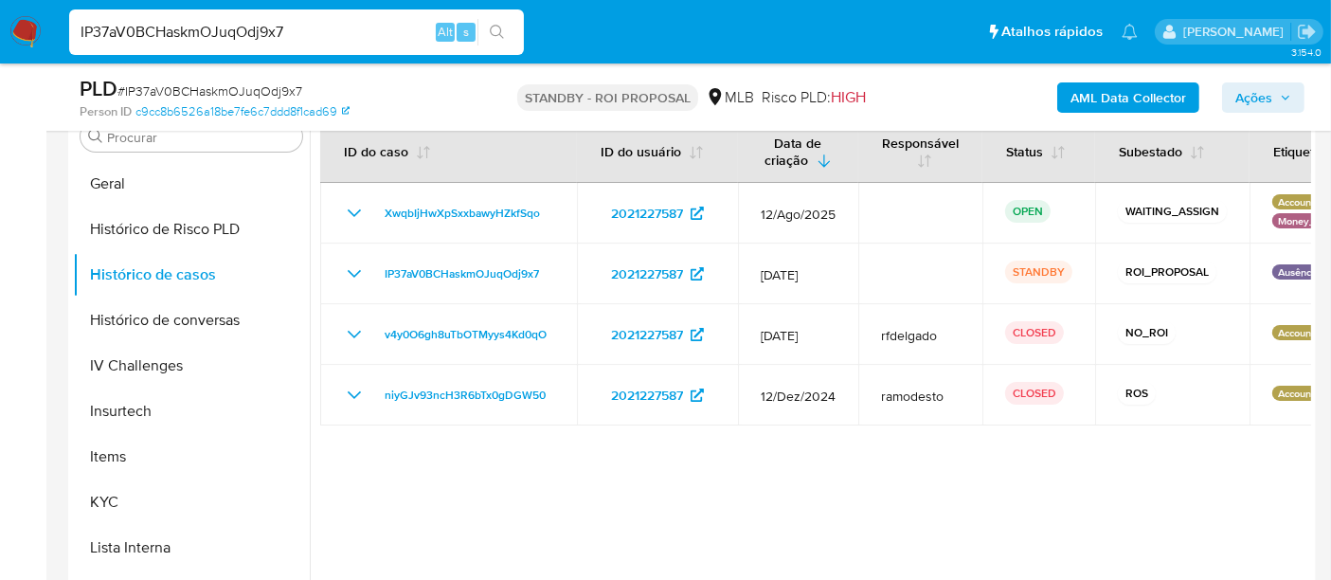
scroll to position [421, 0]
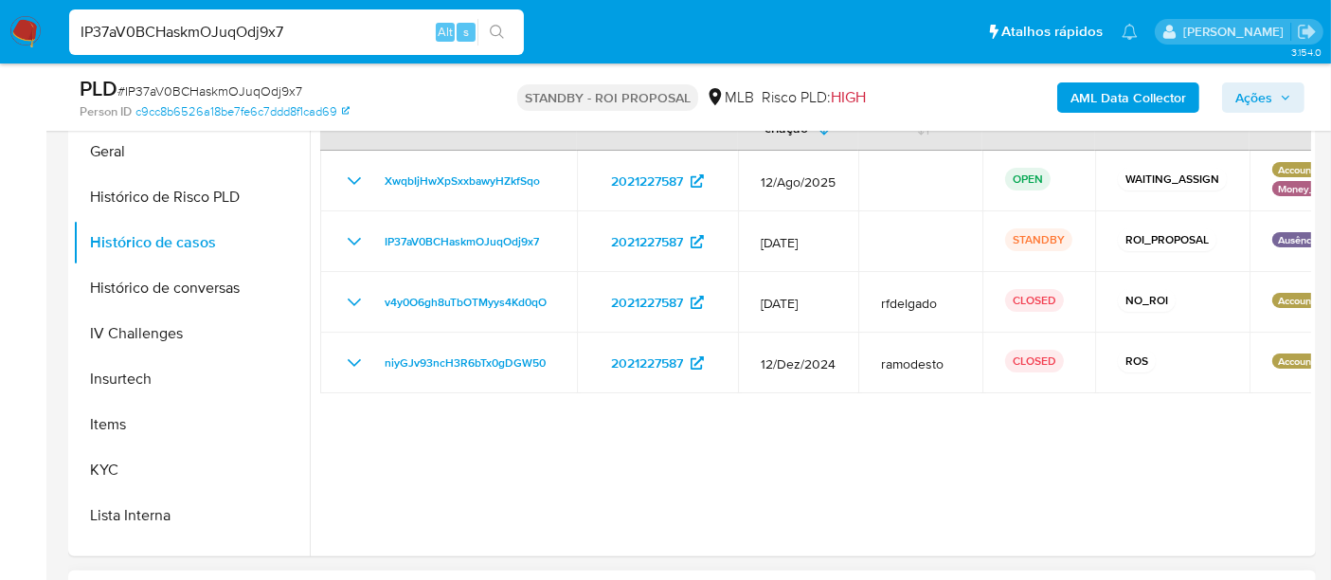
drag, startPoint x: 549, startPoint y: 576, endPoint x: 775, endPoint y: 577, distance: 225.5
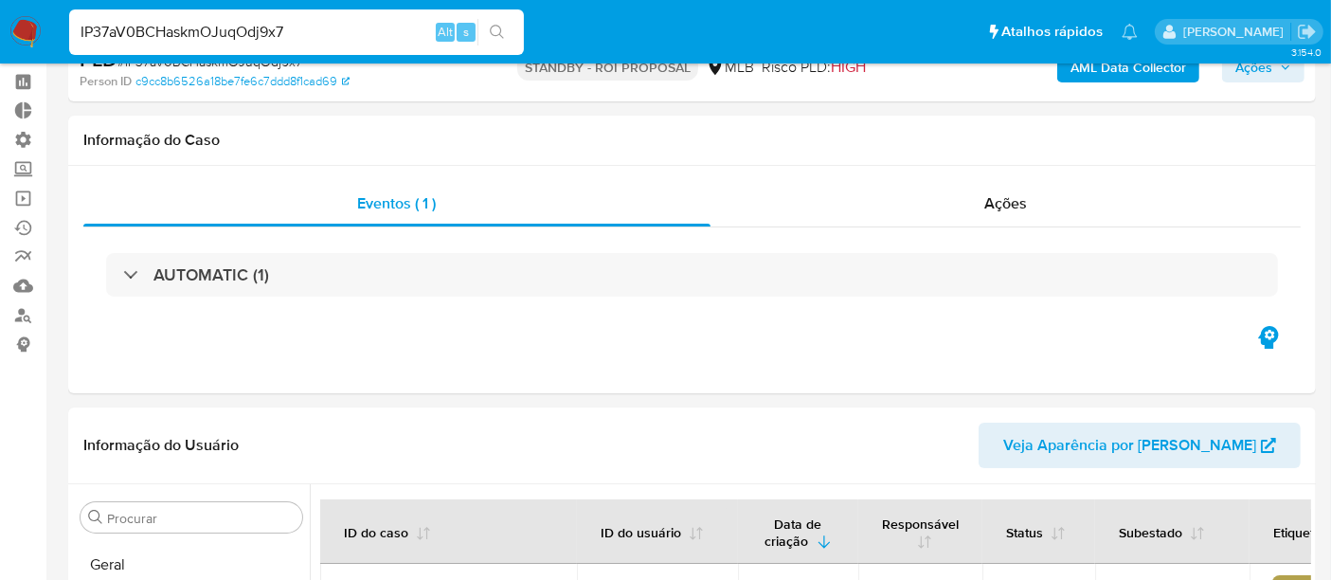
scroll to position [0, 0]
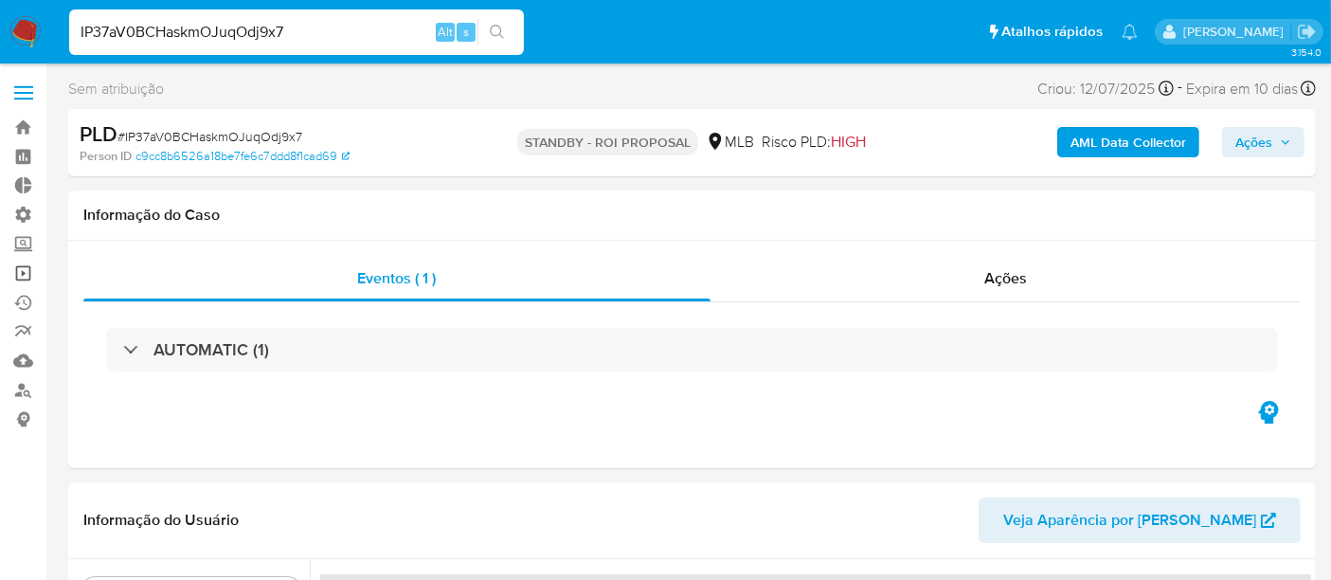
click at [27, 265] on link "Operações em massa" at bounding box center [112, 273] width 225 height 29
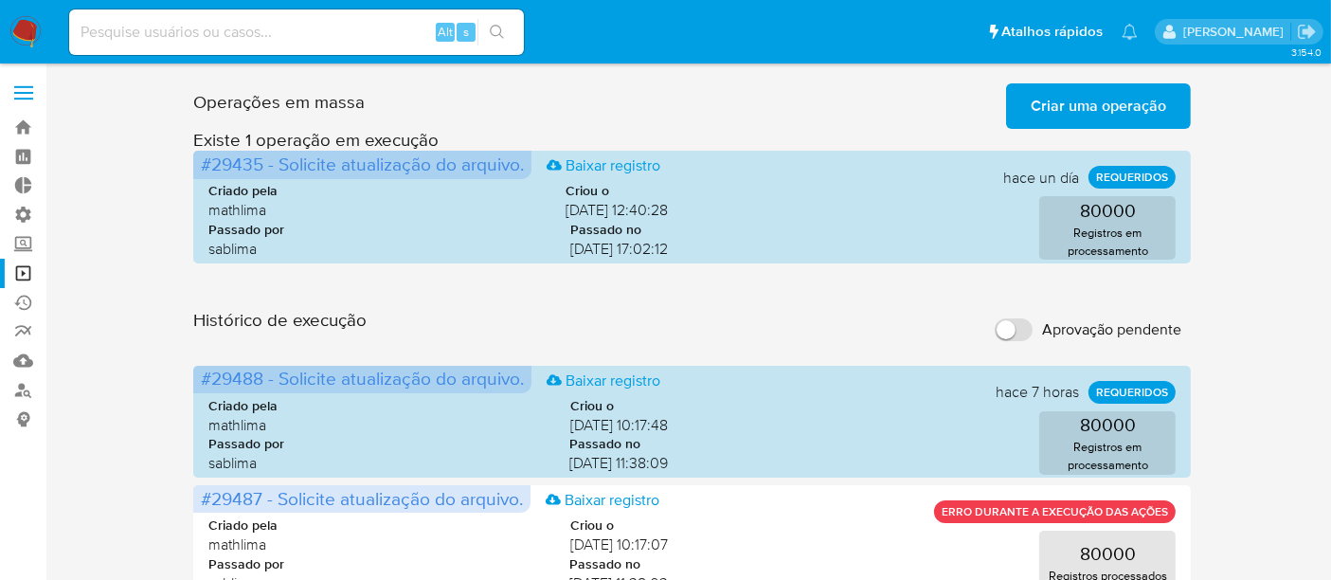
click at [1094, 99] on span "Criar uma operação" at bounding box center [1098, 106] width 135 height 42
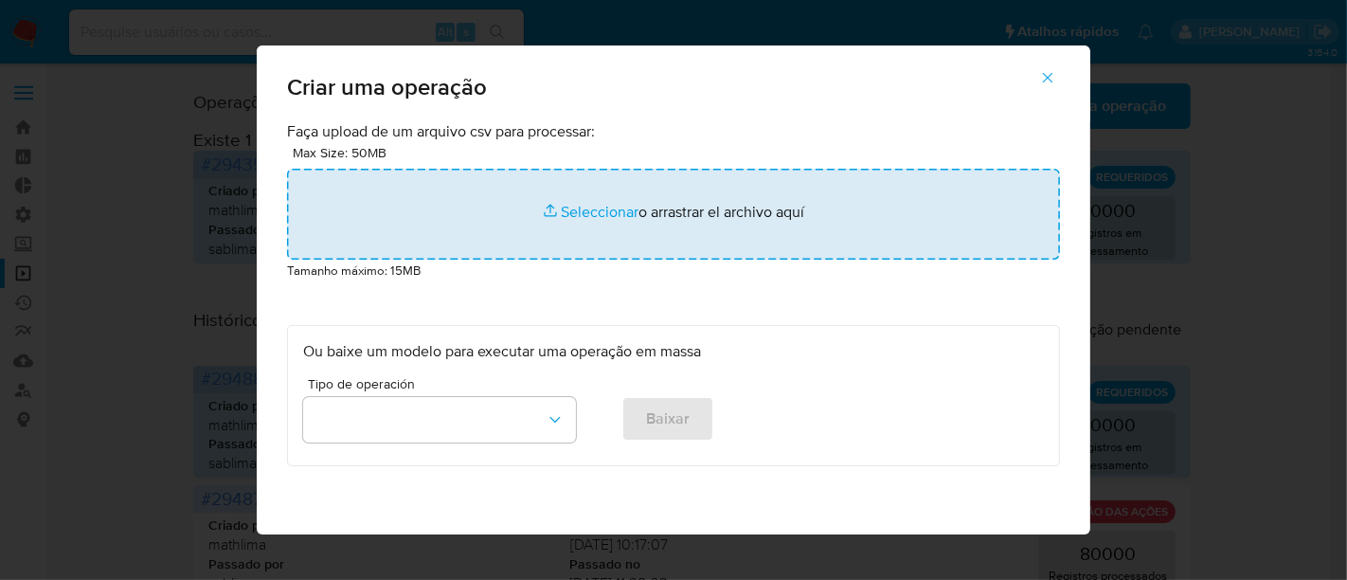
click at [573, 215] on input "file" at bounding box center [673, 214] width 773 height 91
type input "C:\fakepath\ASSIGN_AND_CLOSE_CASE (13).csv"
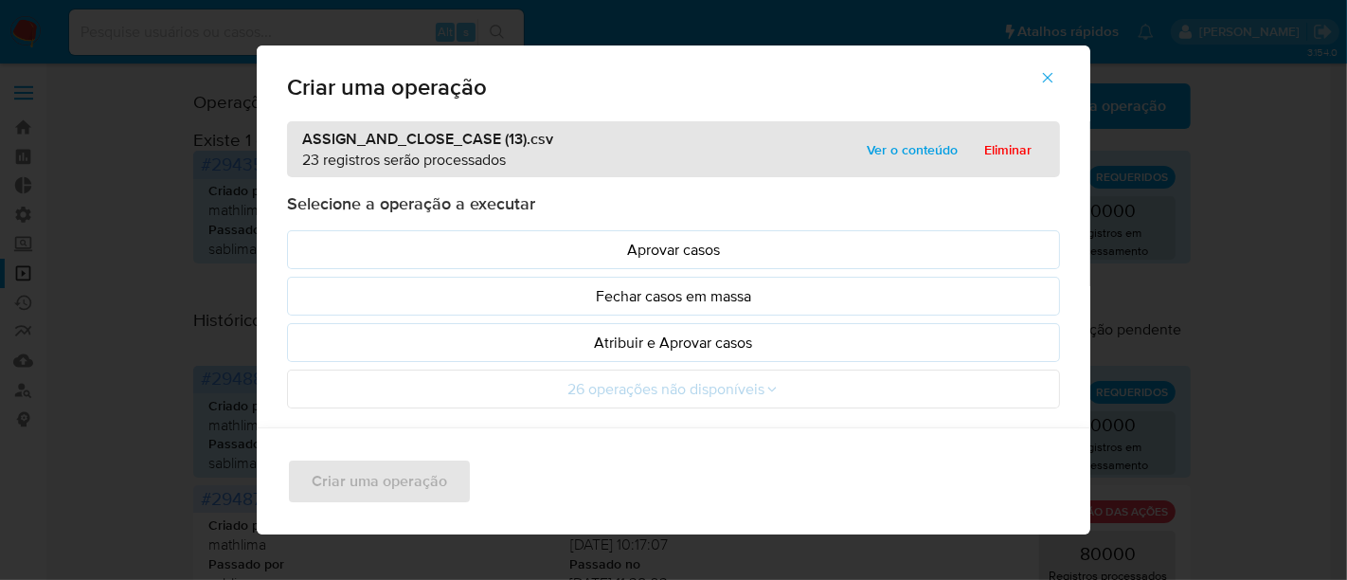
click at [925, 153] on span "Ver o conteúdo" at bounding box center [912, 149] width 91 height 27
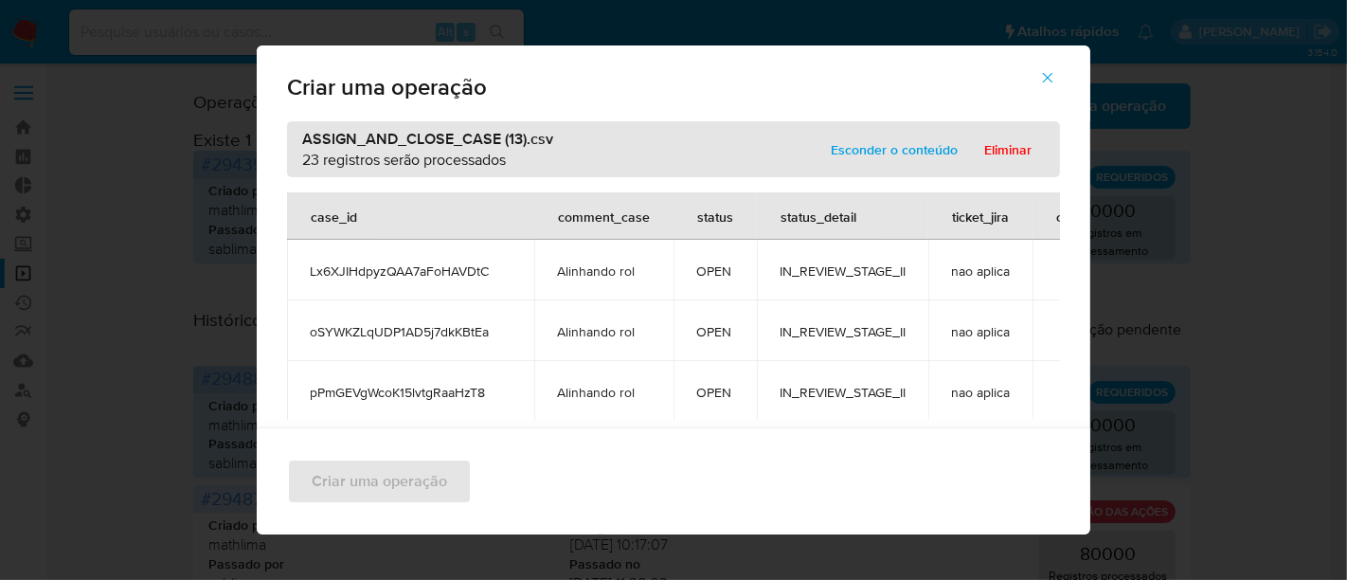
click at [925, 153] on span "Esconder o conteúdo" at bounding box center [894, 149] width 127 height 27
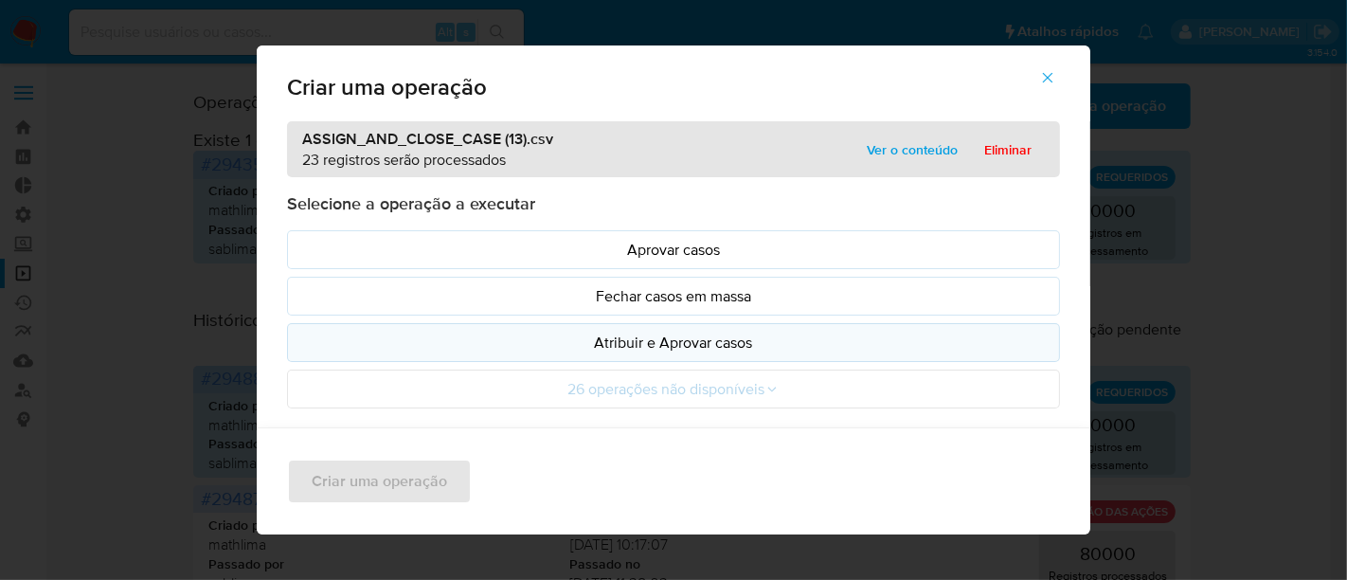
click at [625, 341] on p "Atribuir e Aprovar casos" at bounding box center [673, 343] width 741 height 22
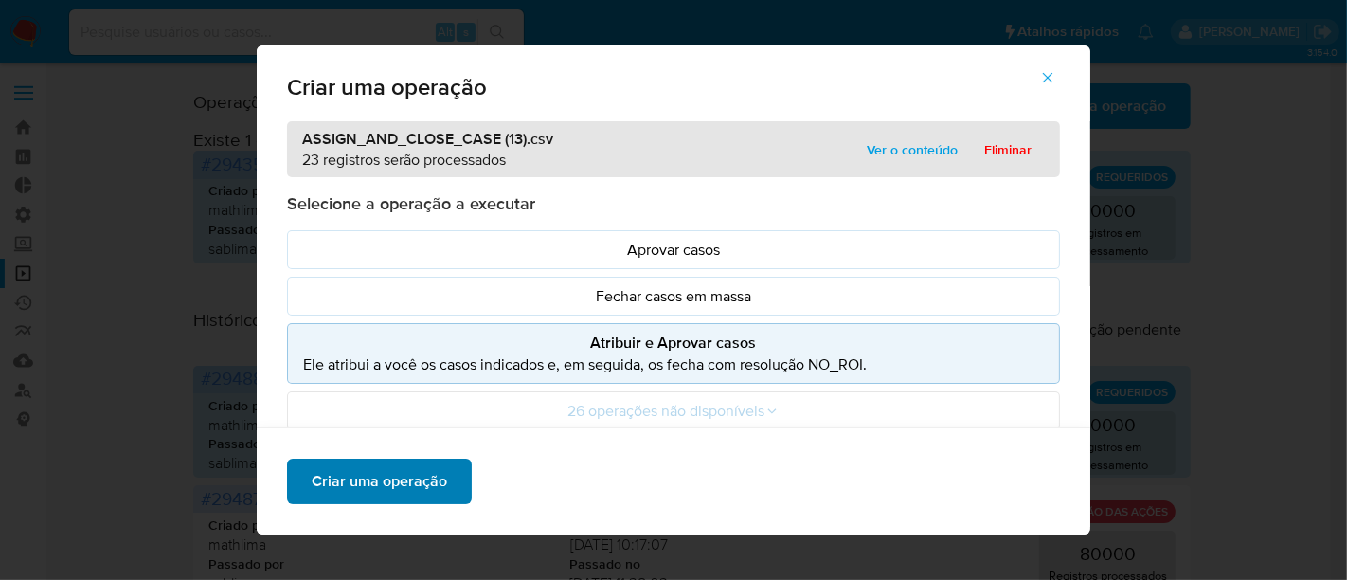
click at [413, 477] on span "Criar uma operação" at bounding box center [379, 481] width 135 height 42
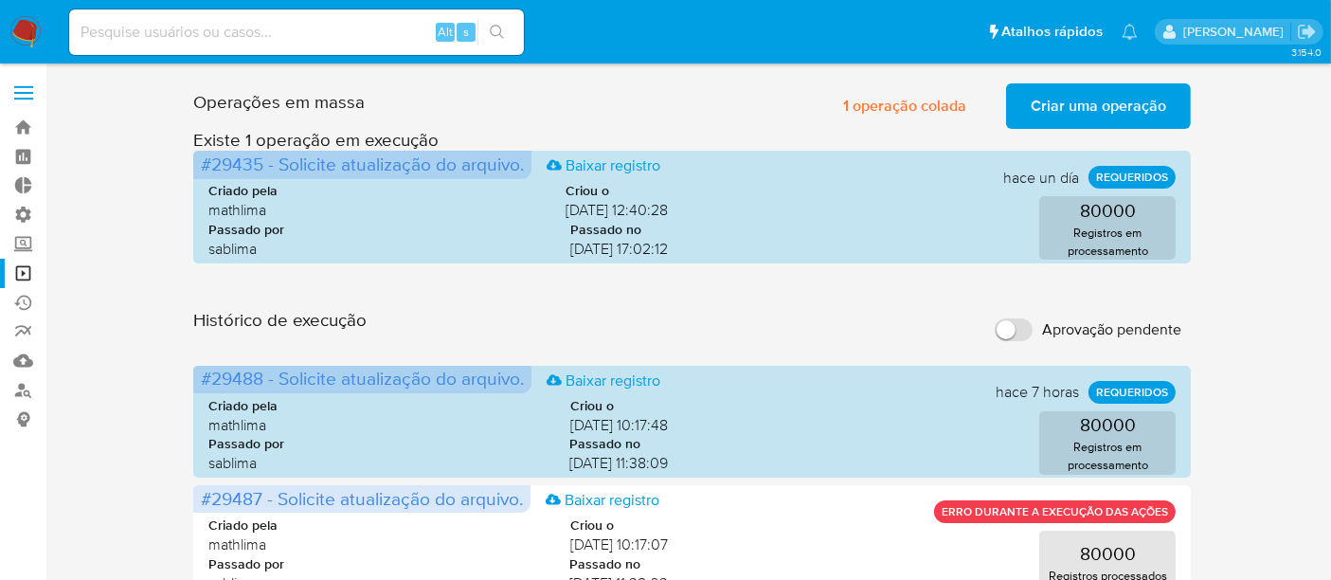
click at [1063, 101] on span "Criar uma operação" at bounding box center [1098, 106] width 135 height 42
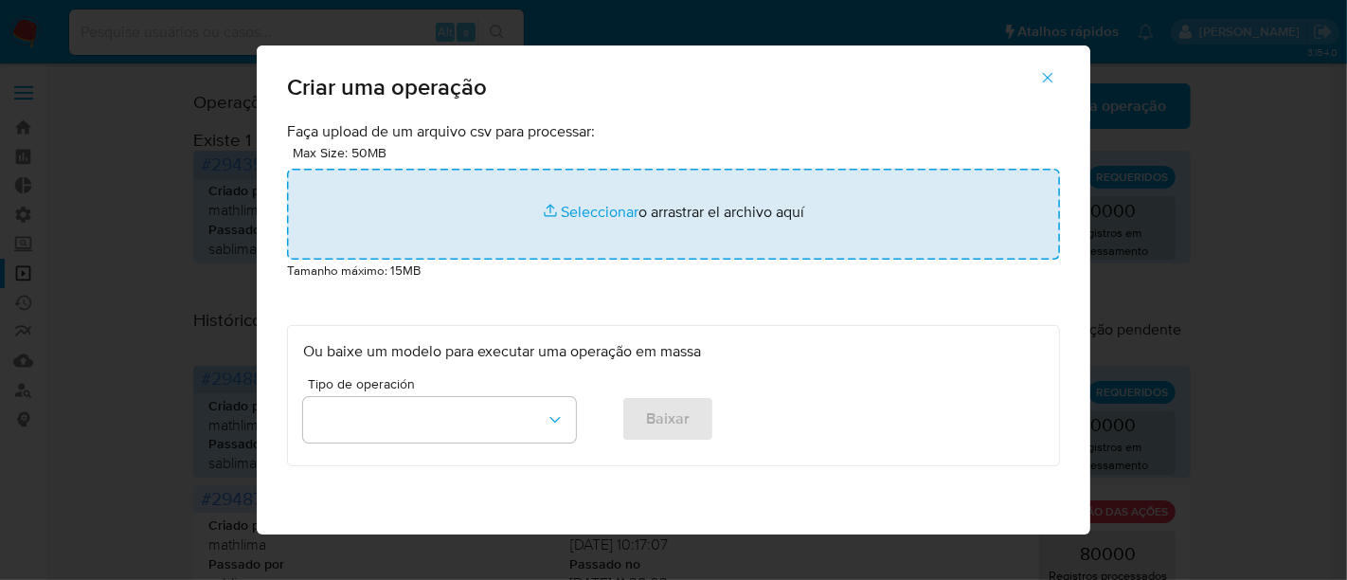
click at [581, 218] on input "file" at bounding box center [673, 214] width 773 height 91
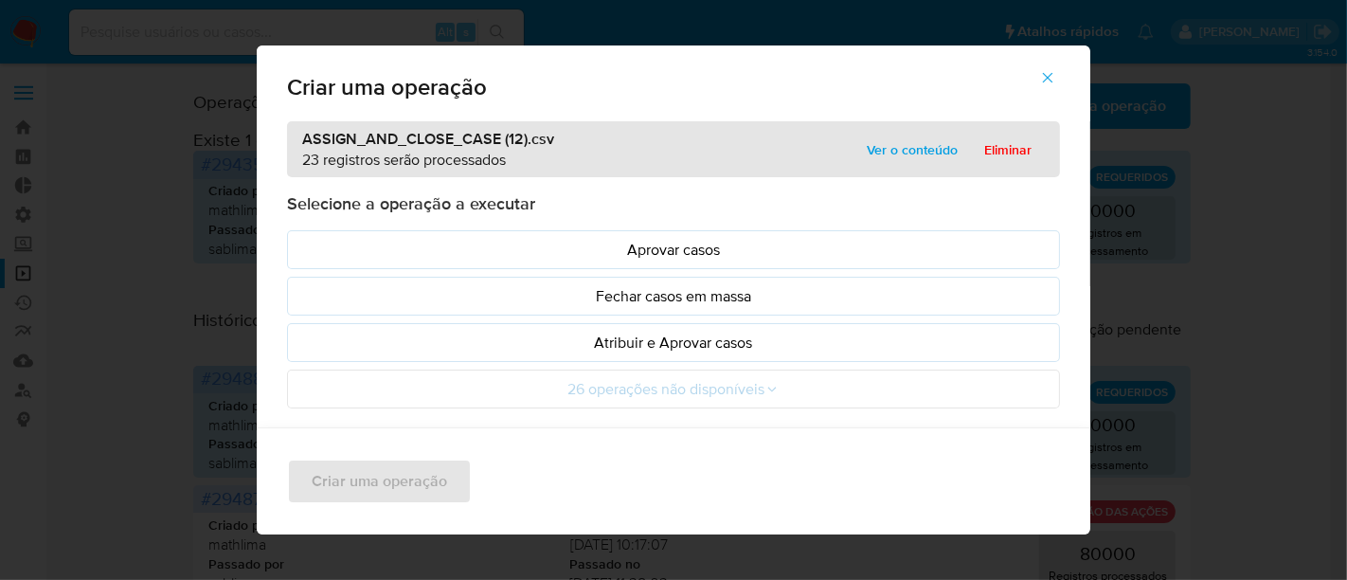
click at [875, 136] on span "Ver o conteúdo" at bounding box center [912, 149] width 91 height 27
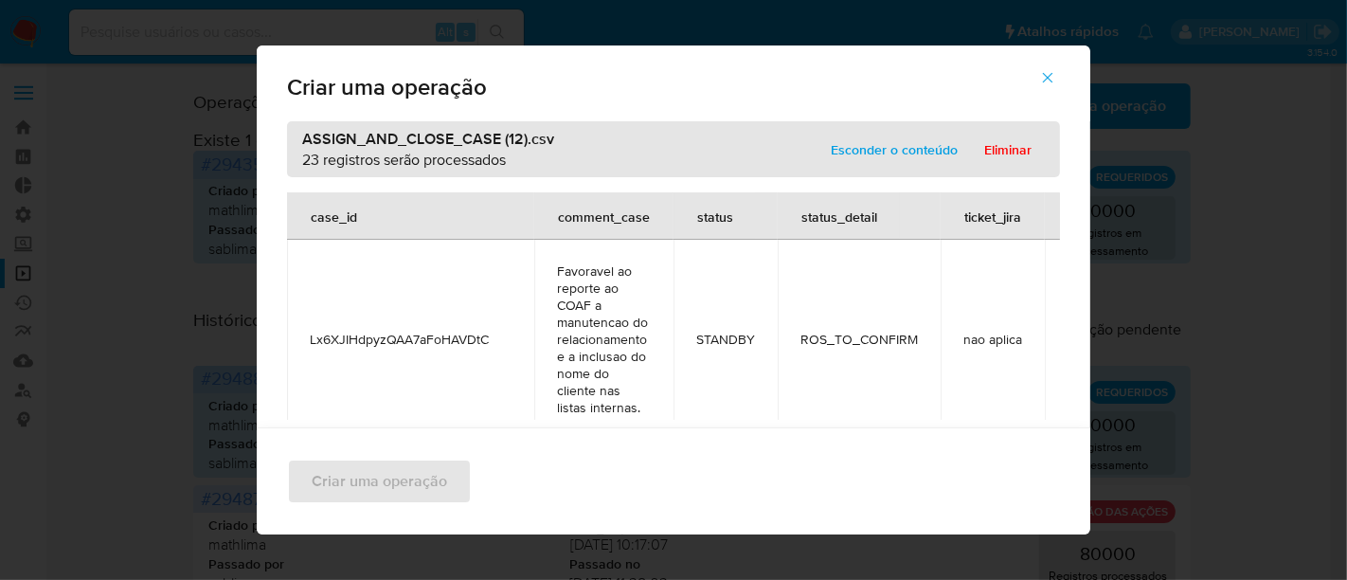
click at [875, 136] on span "Esconder o conteúdo" at bounding box center [894, 149] width 127 height 27
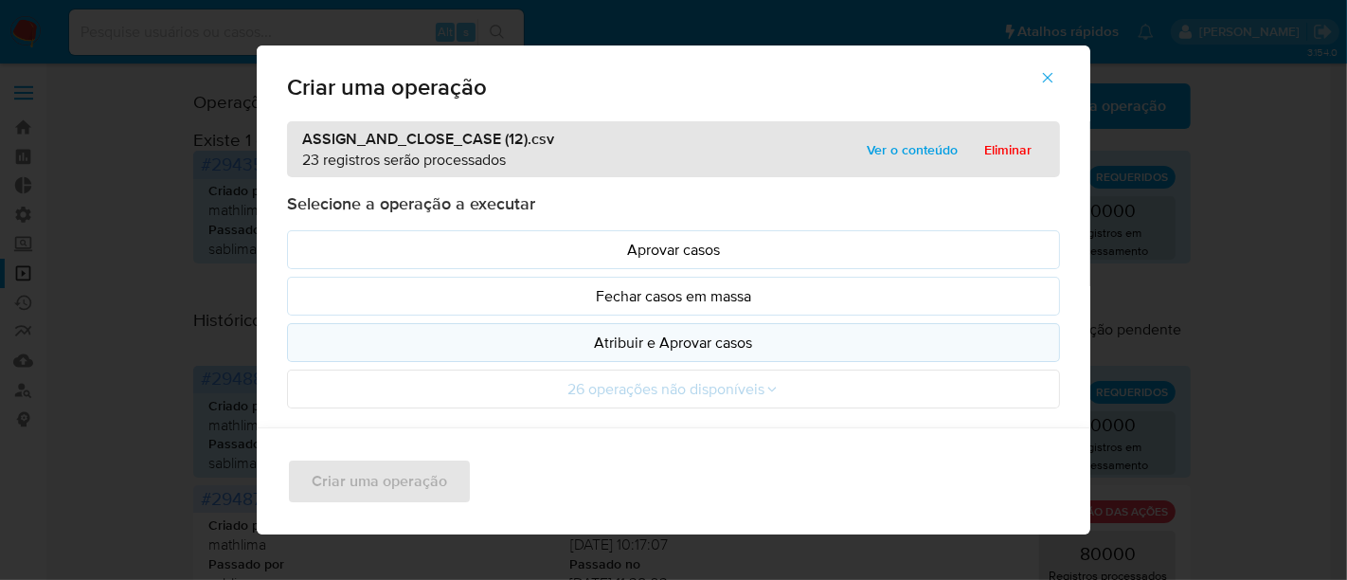
click at [639, 345] on p "Atribuir e Aprovar casos" at bounding box center [673, 343] width 741 height 22
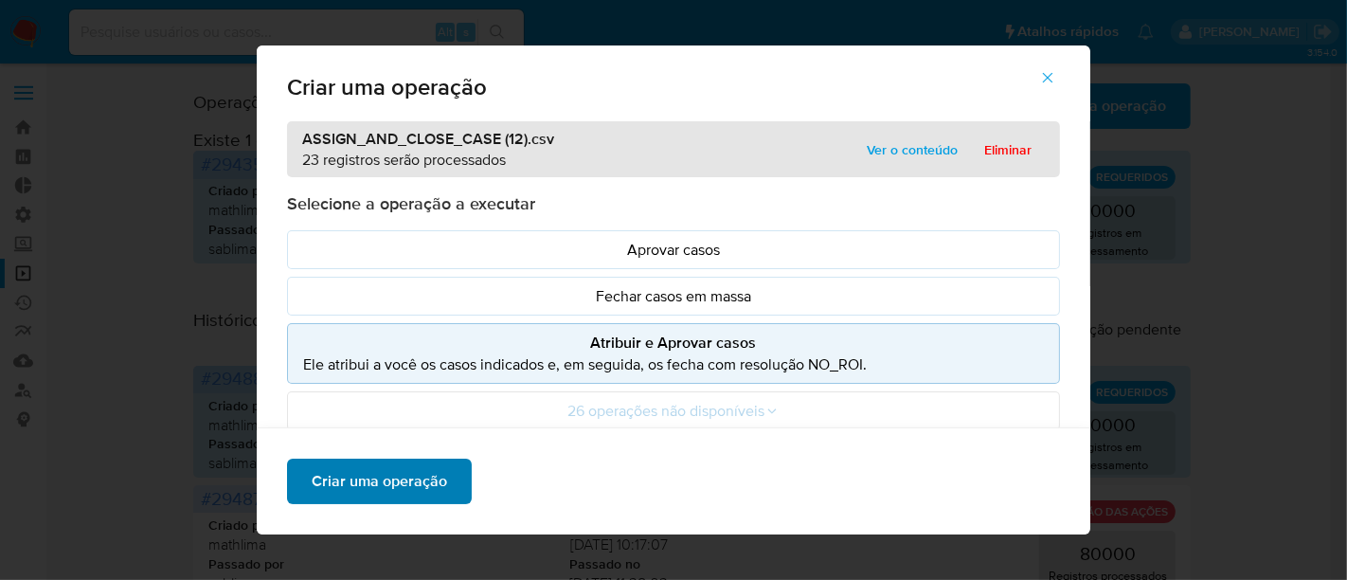
click at [403, 488] on span "Criar uma operação" at bounding box center [379, 481] width 135 height 42
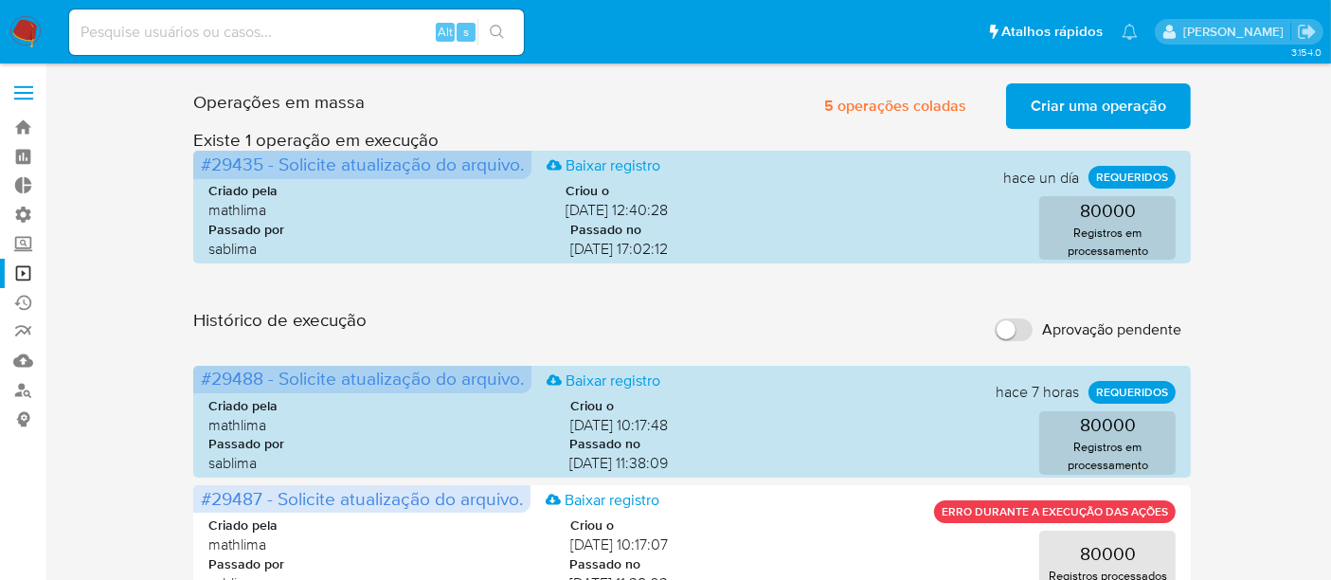
click at [1088, 104] on span "Criar uma operação" at bounding box center [1098, 106] width 135 height 42
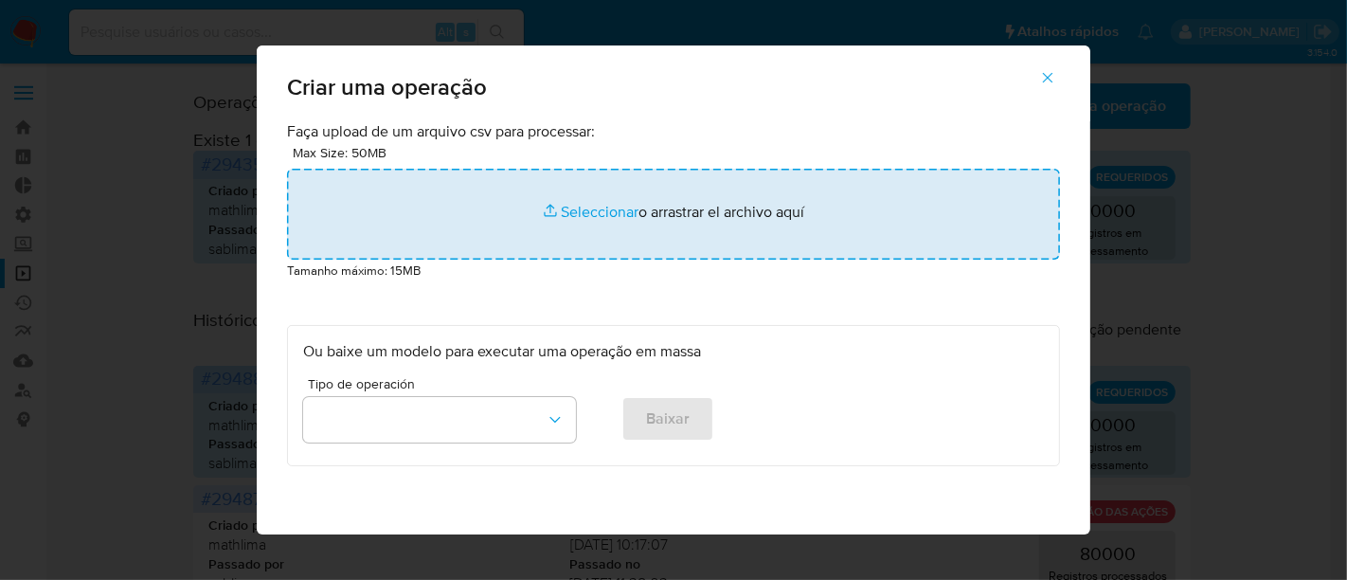
click at [587, 207] on input "file" at bounding box center [673, 214] width 773 height 91
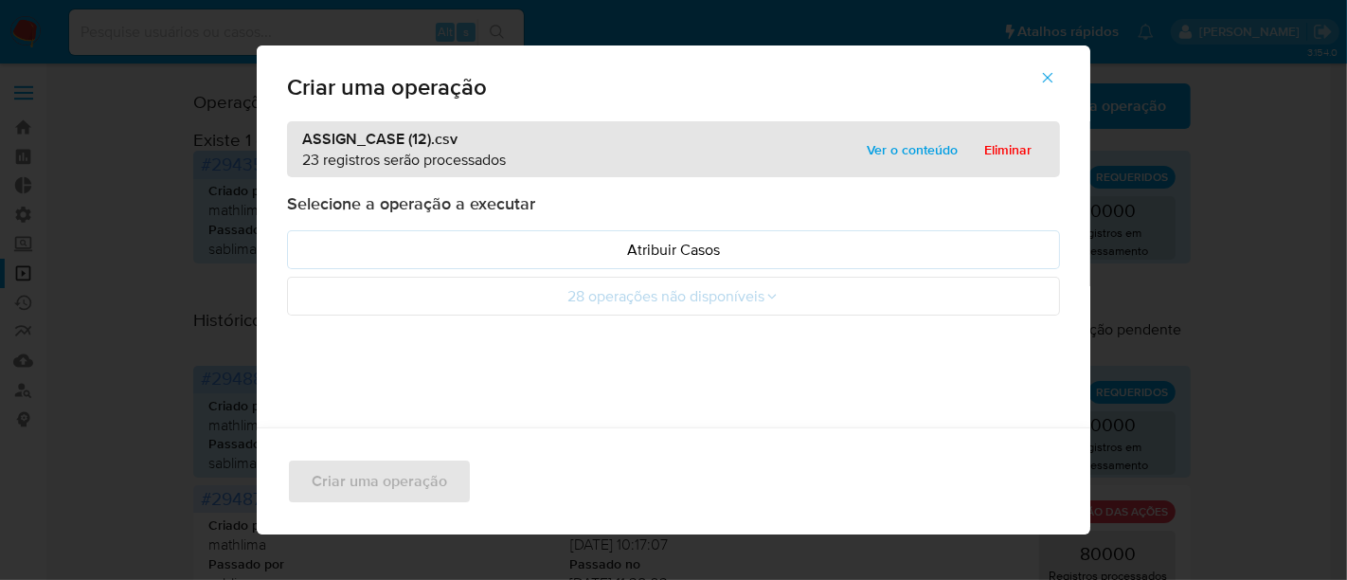
click at [898, 142] on span "Ver o conteúdo" at bounding box center [912, 149] width 91 height 27
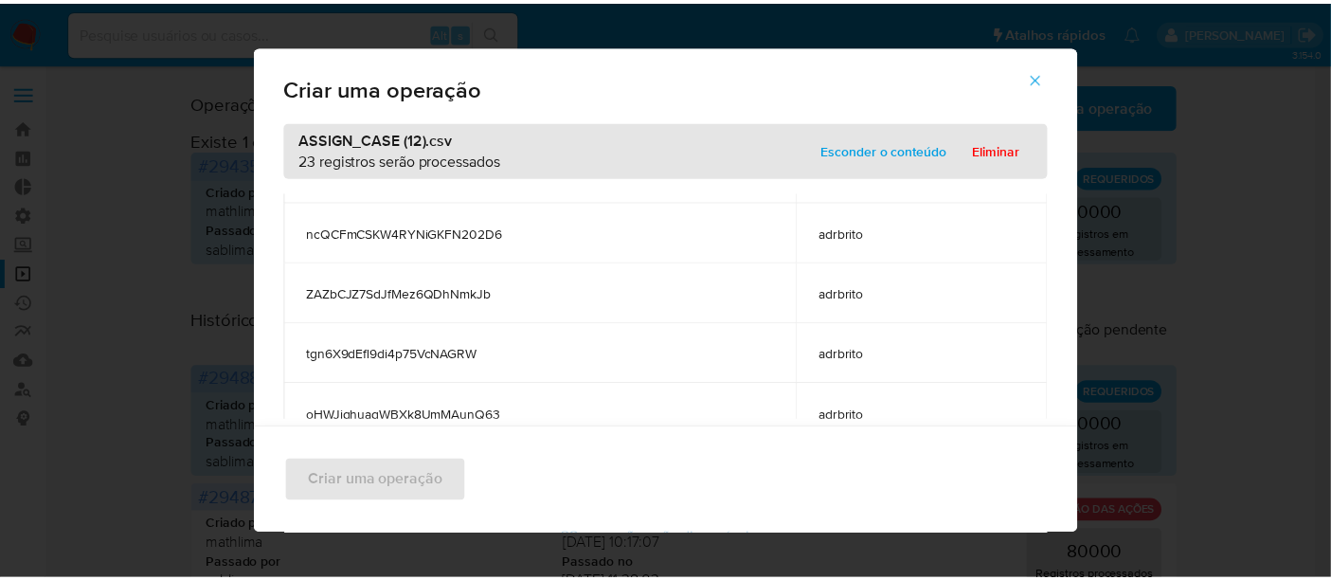
scroll to position [1214, 0]
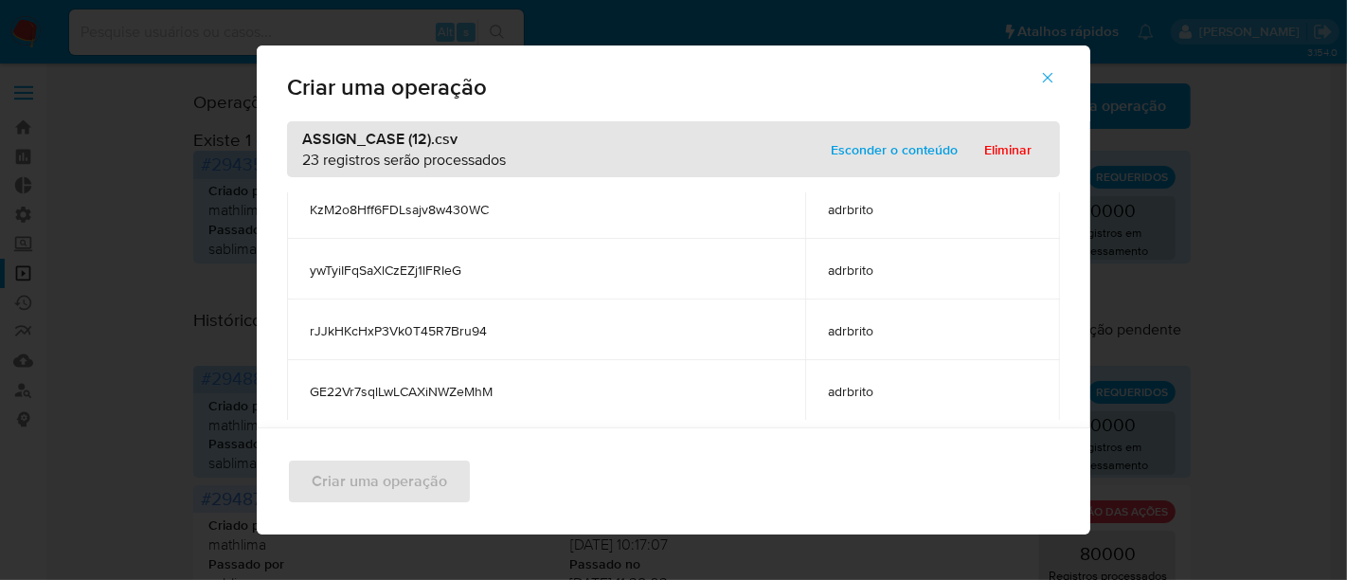
click at [910, 144] on span "Esconder o conteúdo" at bounding box center [894, 149] width 127 height 27
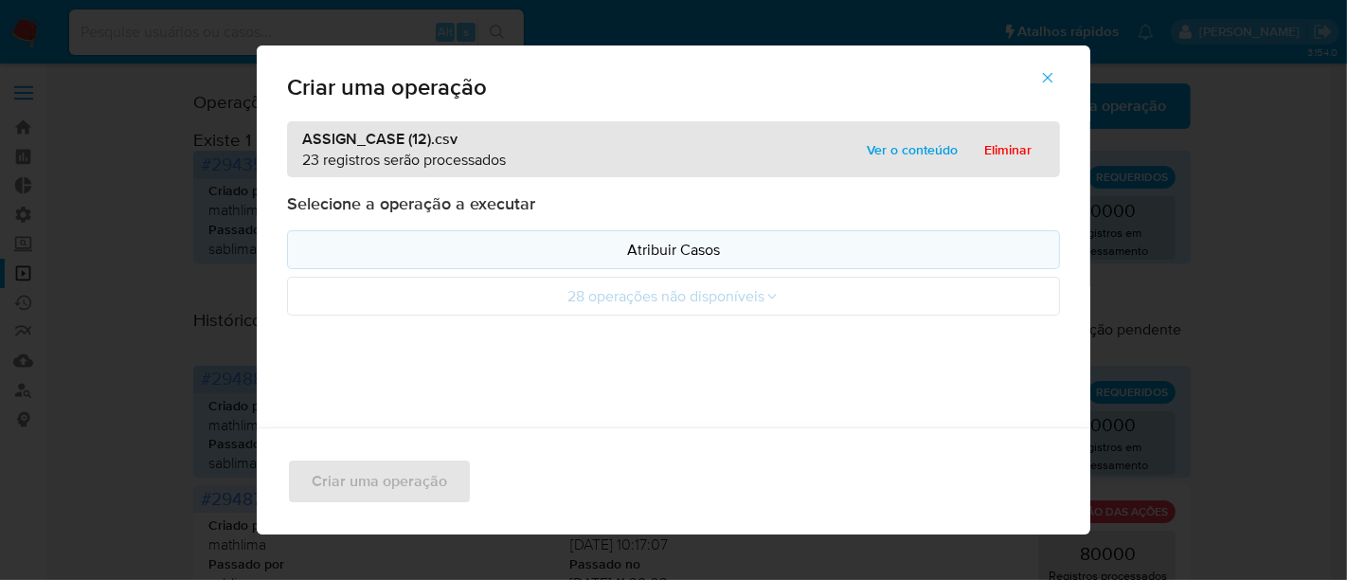
click at [730, 253] on p "Atribuir Casos" at bounding box center [673, 250] width 741 height 22
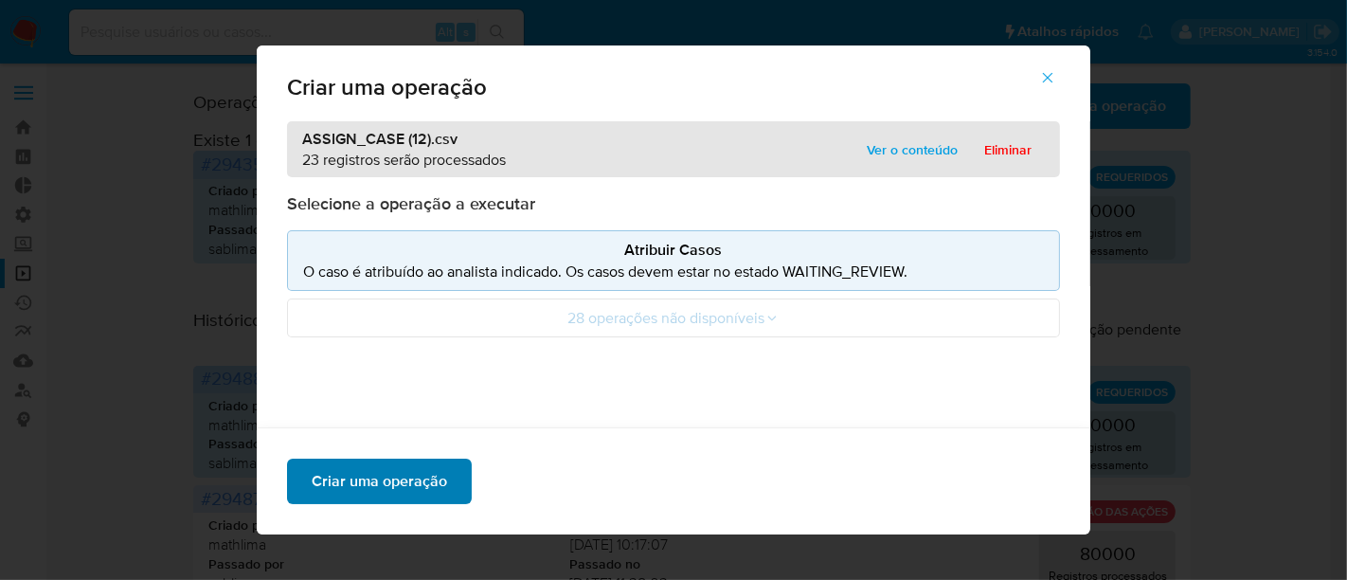
click at [406, 477] on span "Criar uma operação" at bounding box center [379, 481] width 135 height 42
